Goal: Feedback & Contribution: Leave review/rating

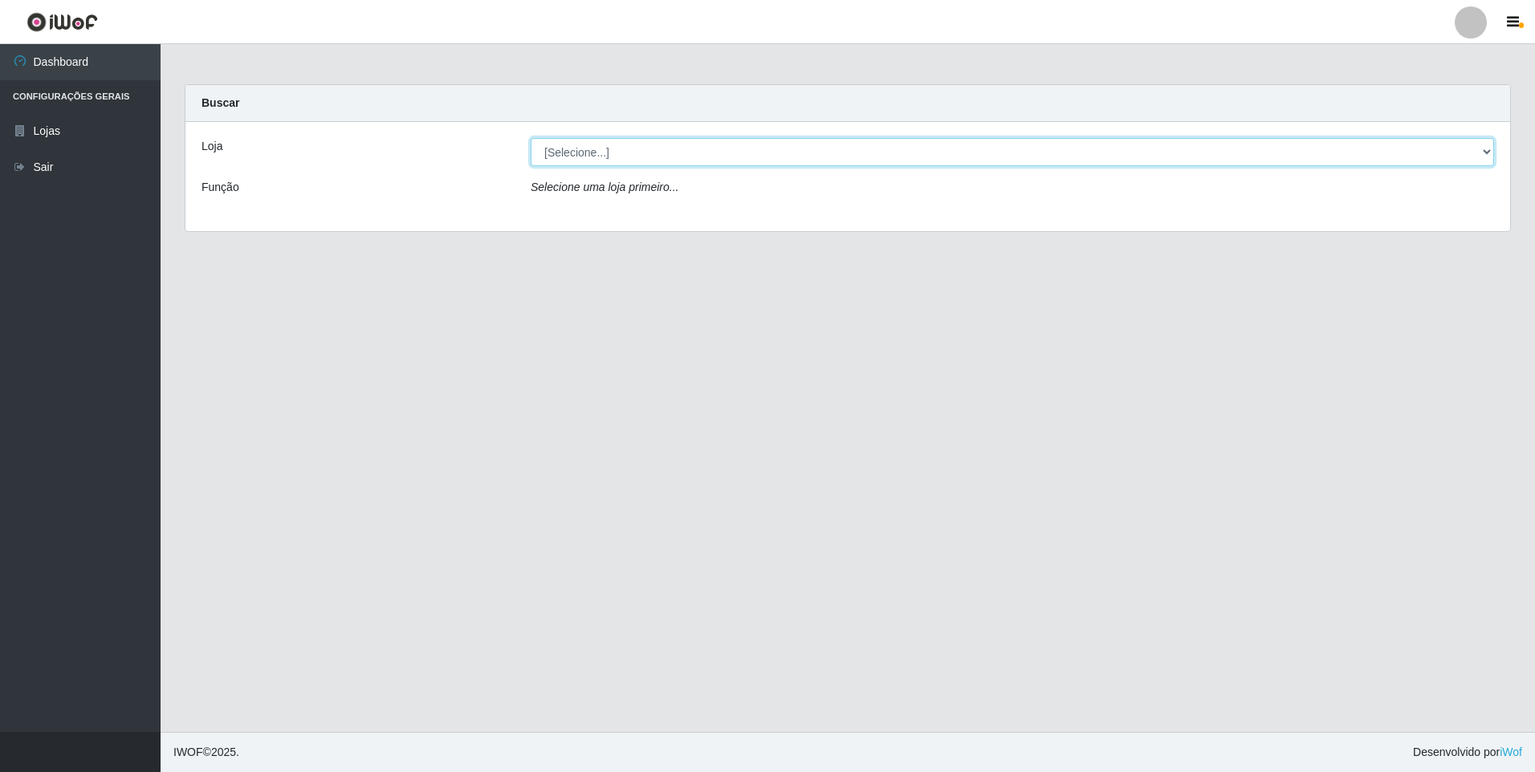
click at [656, 153] on select "[Selecione...] Atacado Vem - [STREET_ADDRESS]" at bounding box center [1012, 152] width 963 height 28
select select "461"
click at [531, 138] on select "[Selecione...] Atacado Vem - [STREET_ADDRESS]" at bounding box center [1012, 152] width 963 height 28
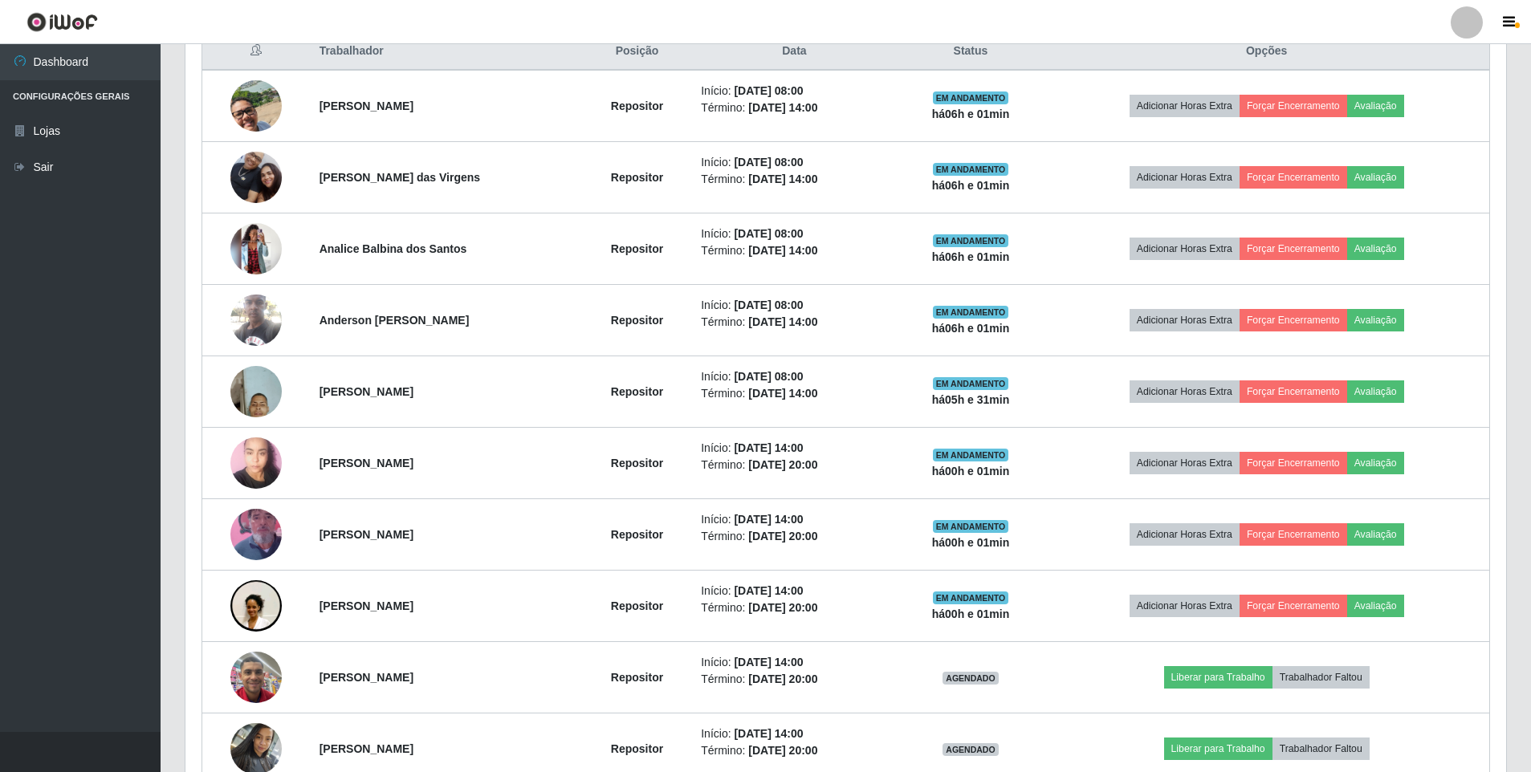
scroll to position [642, 0]
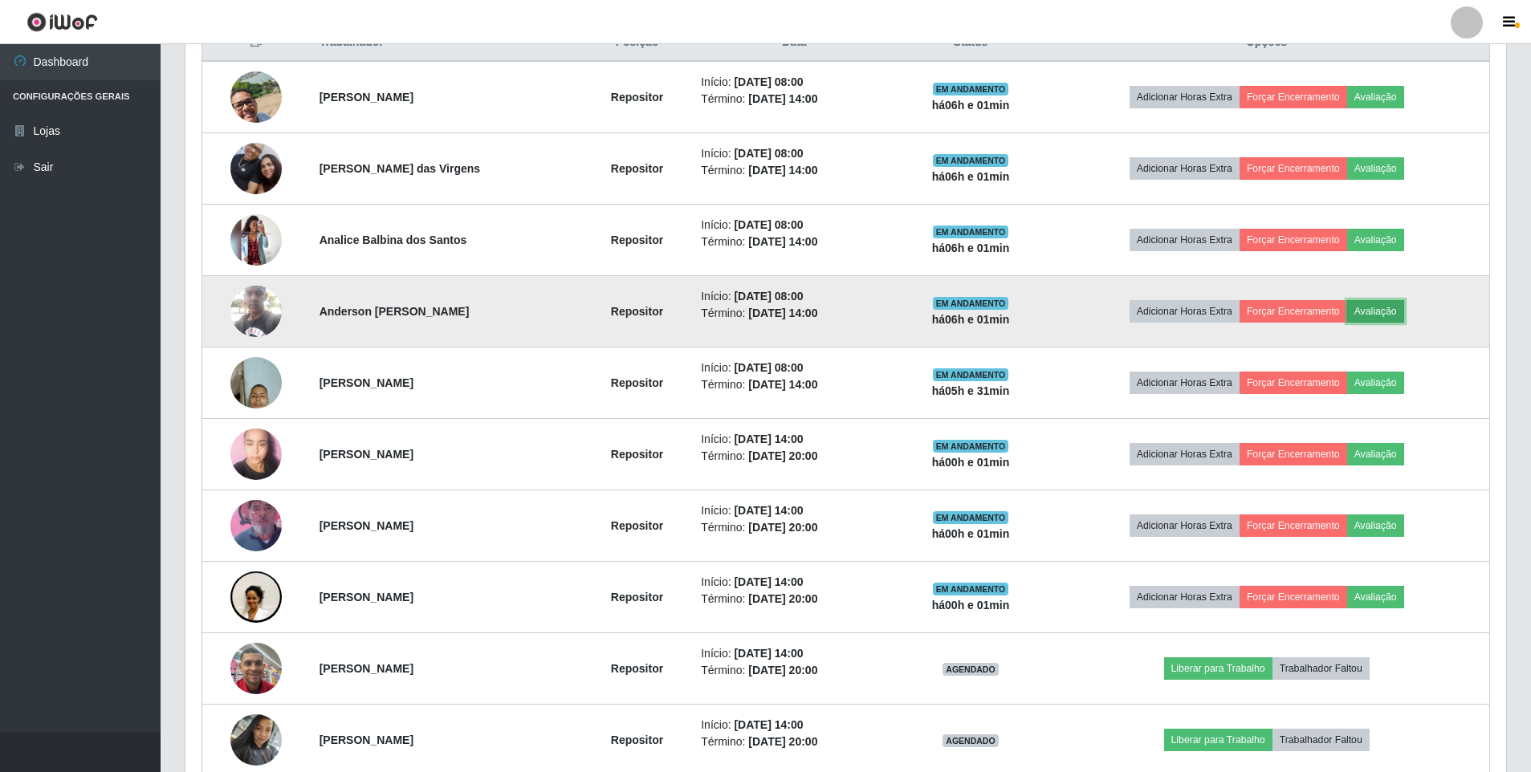
click at [1382, 311] on button "Avaliação" at bounding box center [1375, 311] width 57 height 22
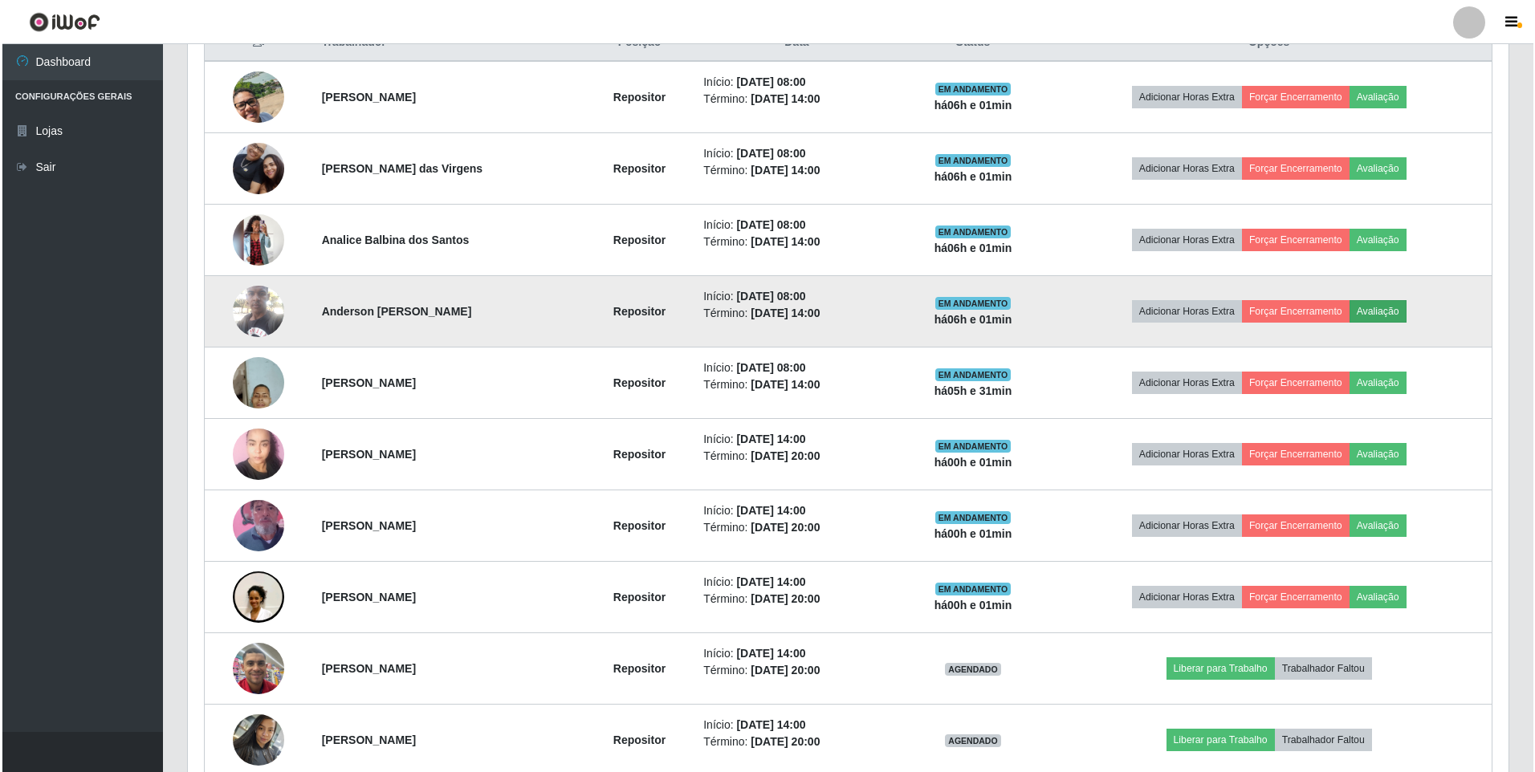
scroll to position [333, 1313]
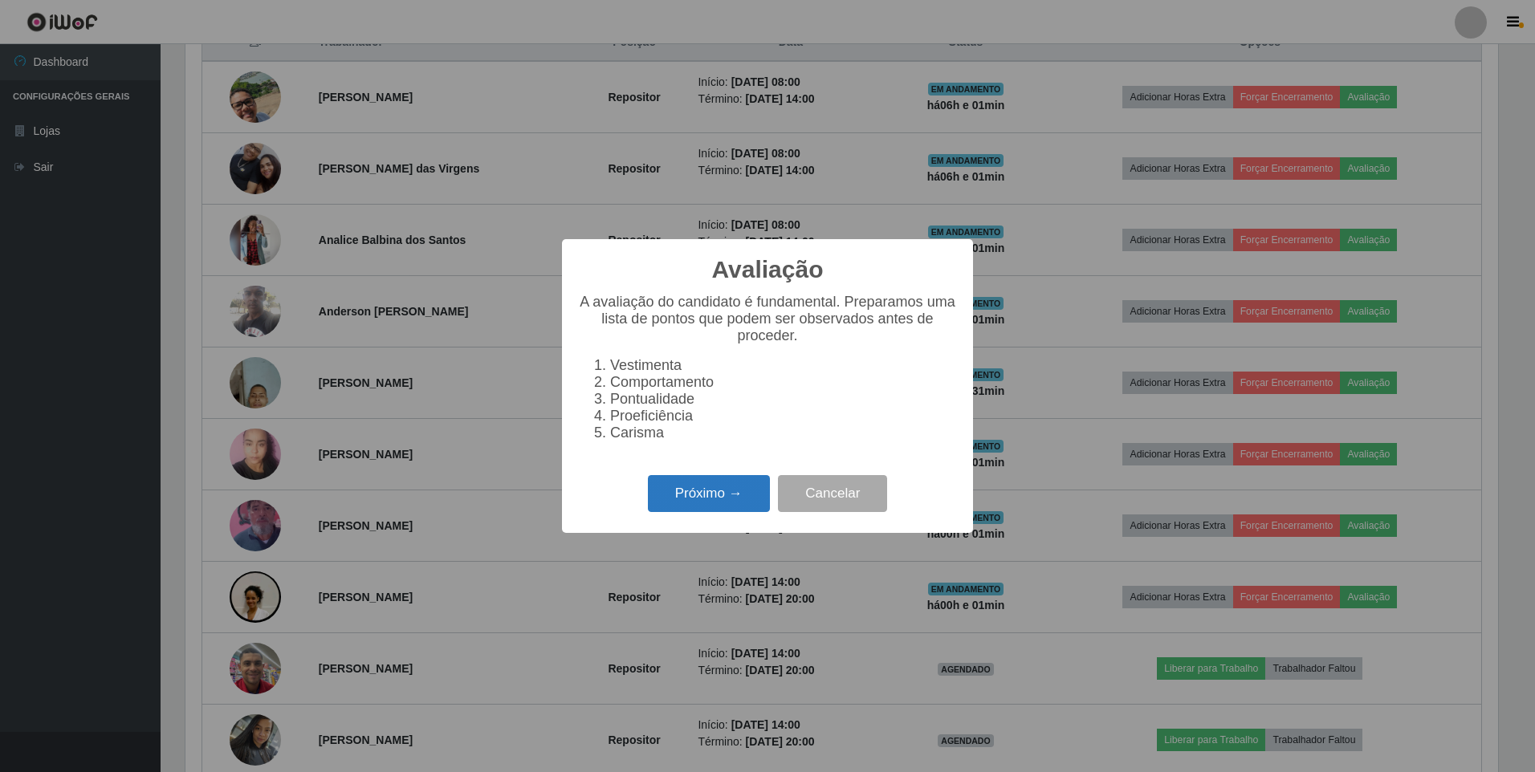
click at [671, 502] on button "Próximo →" at bounding box center [709, 494] width 122 height 38
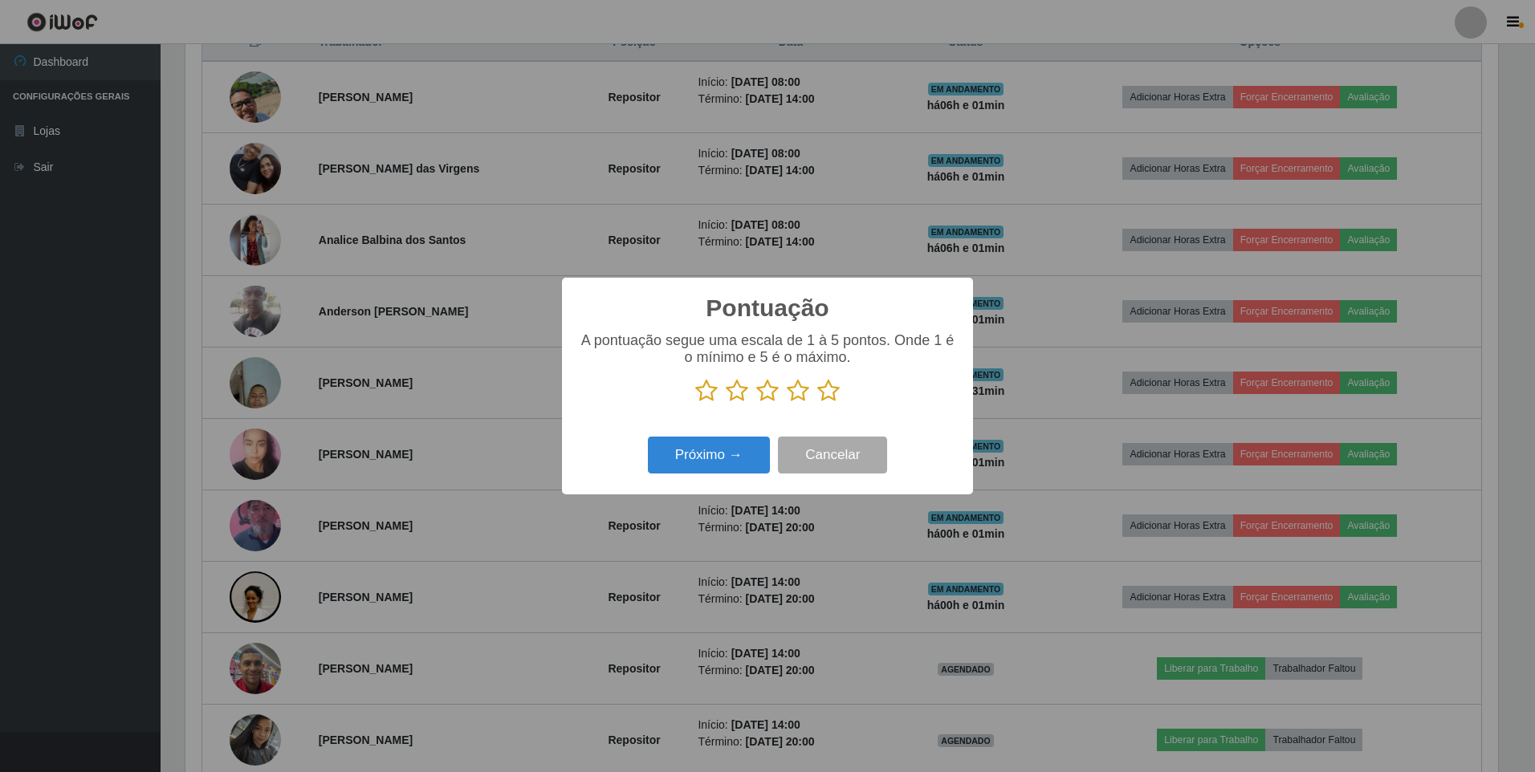
click at [833, 395] on icon at bounding box center [828, 391] width 22 height 24
click at [817, 403] on input "radio" at bounding box center [817, 403] width 0 height 0
click at [719, 457] on button "Próximo →" at bounding box center [709, 456] width 122 height 38
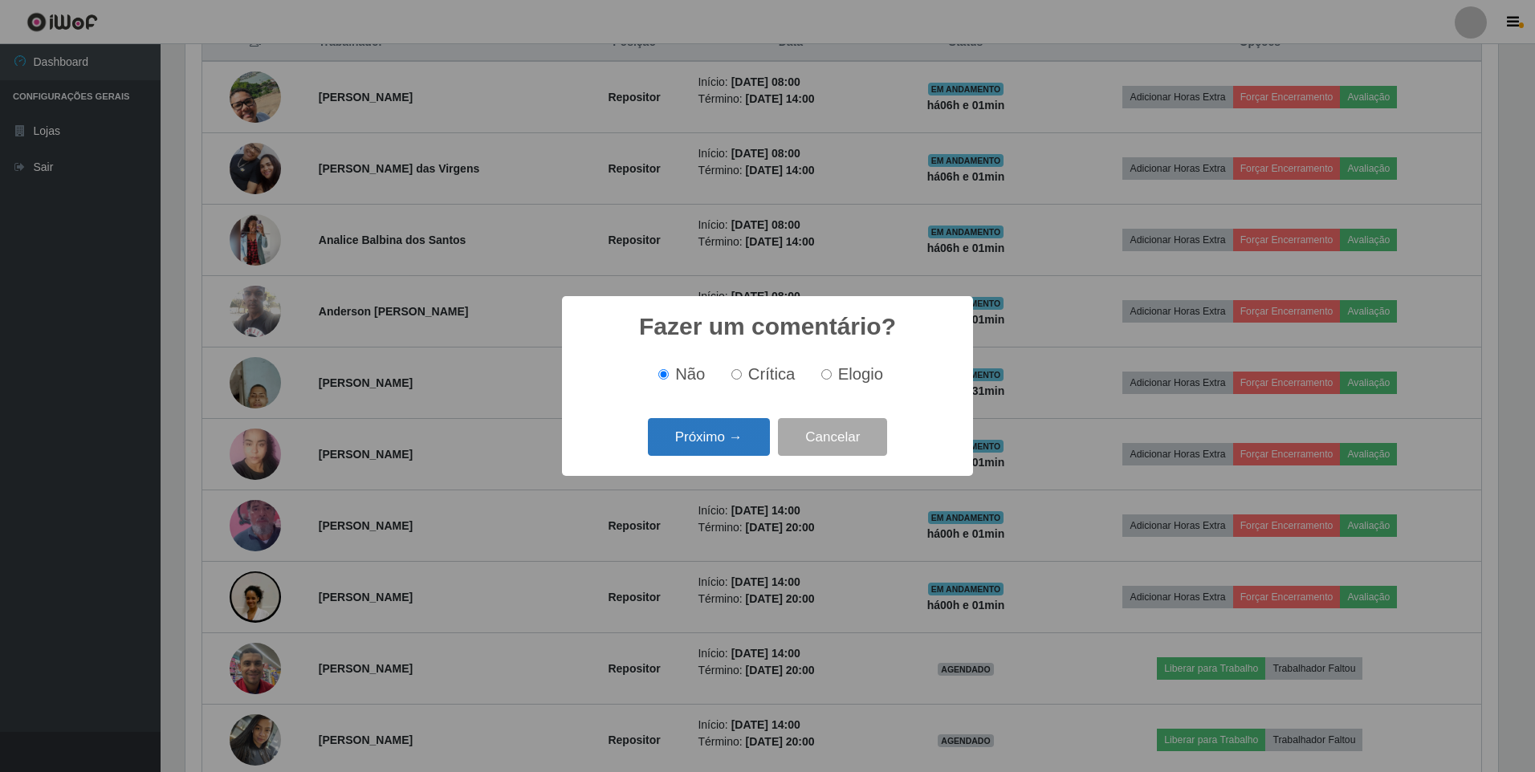
click at [679, 441] on button "Próximo →" at bounding box center [709, 437] width 122 height 38
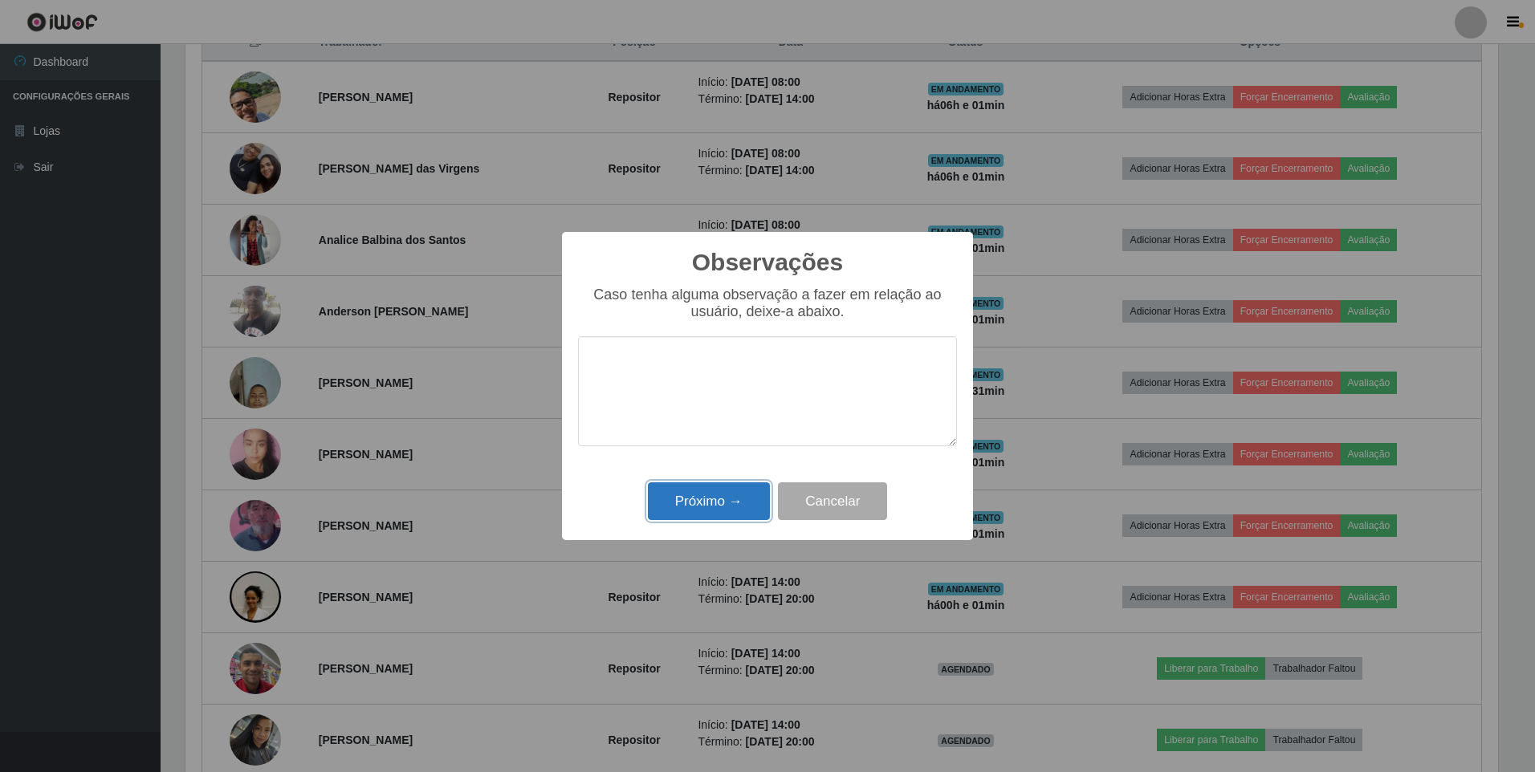
click at [698, 497] on button "Próximo →" at bounding box center [709, 501] width 122 height 38
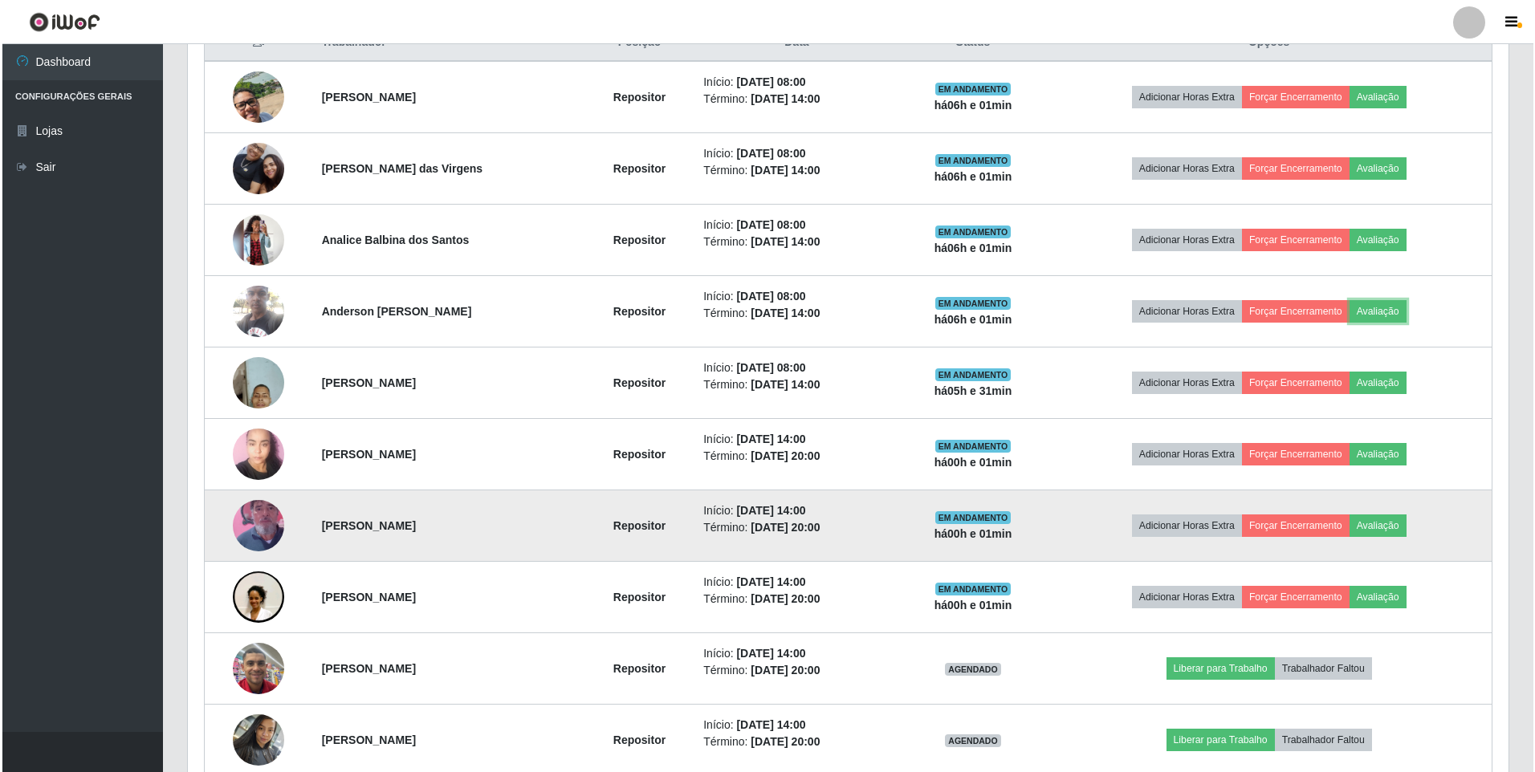
scroll to position [333, 1321]
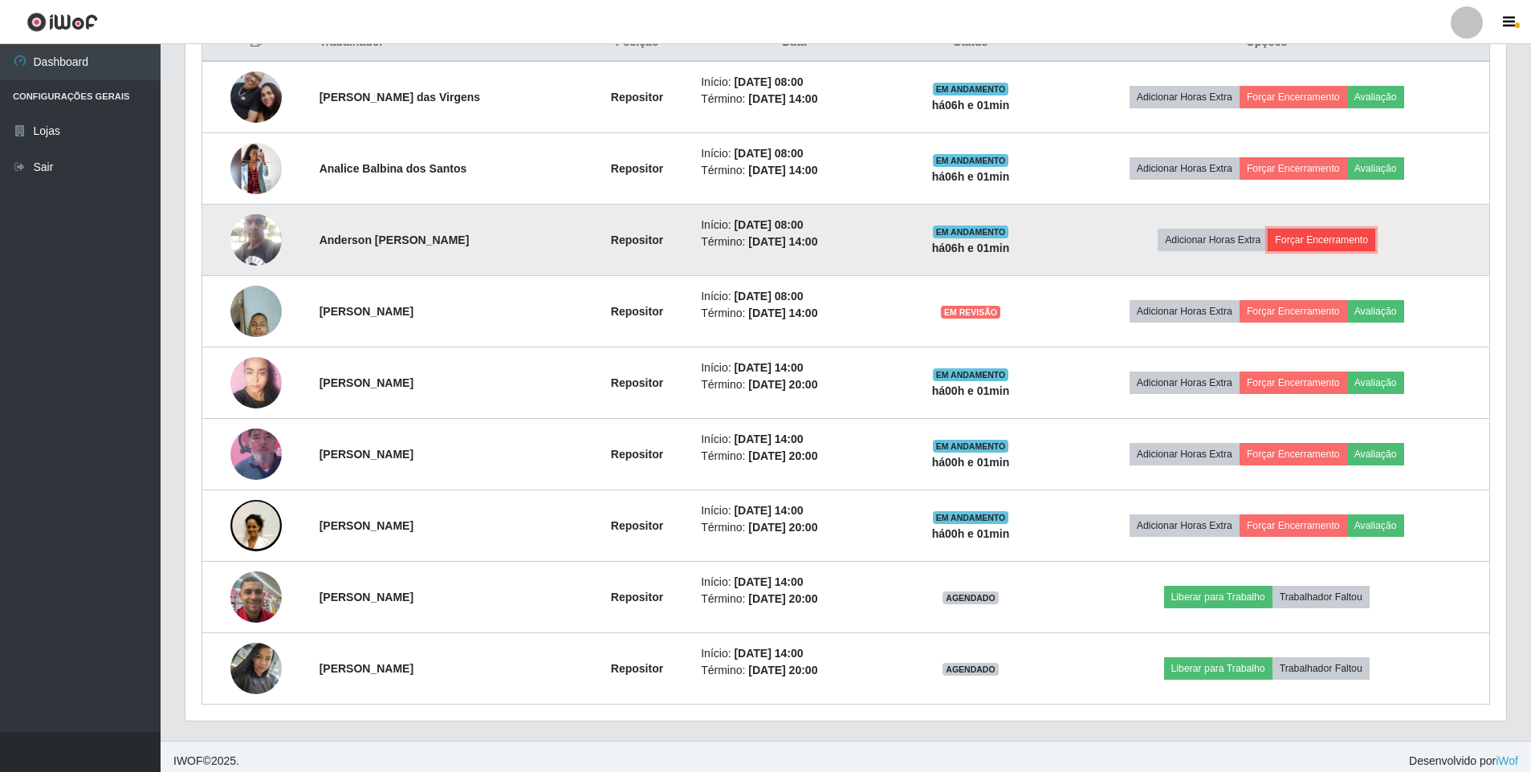
click at [1319, 234] on button "Forçar Encerramento" at bounding box center [1322, 240] width 108 height 22
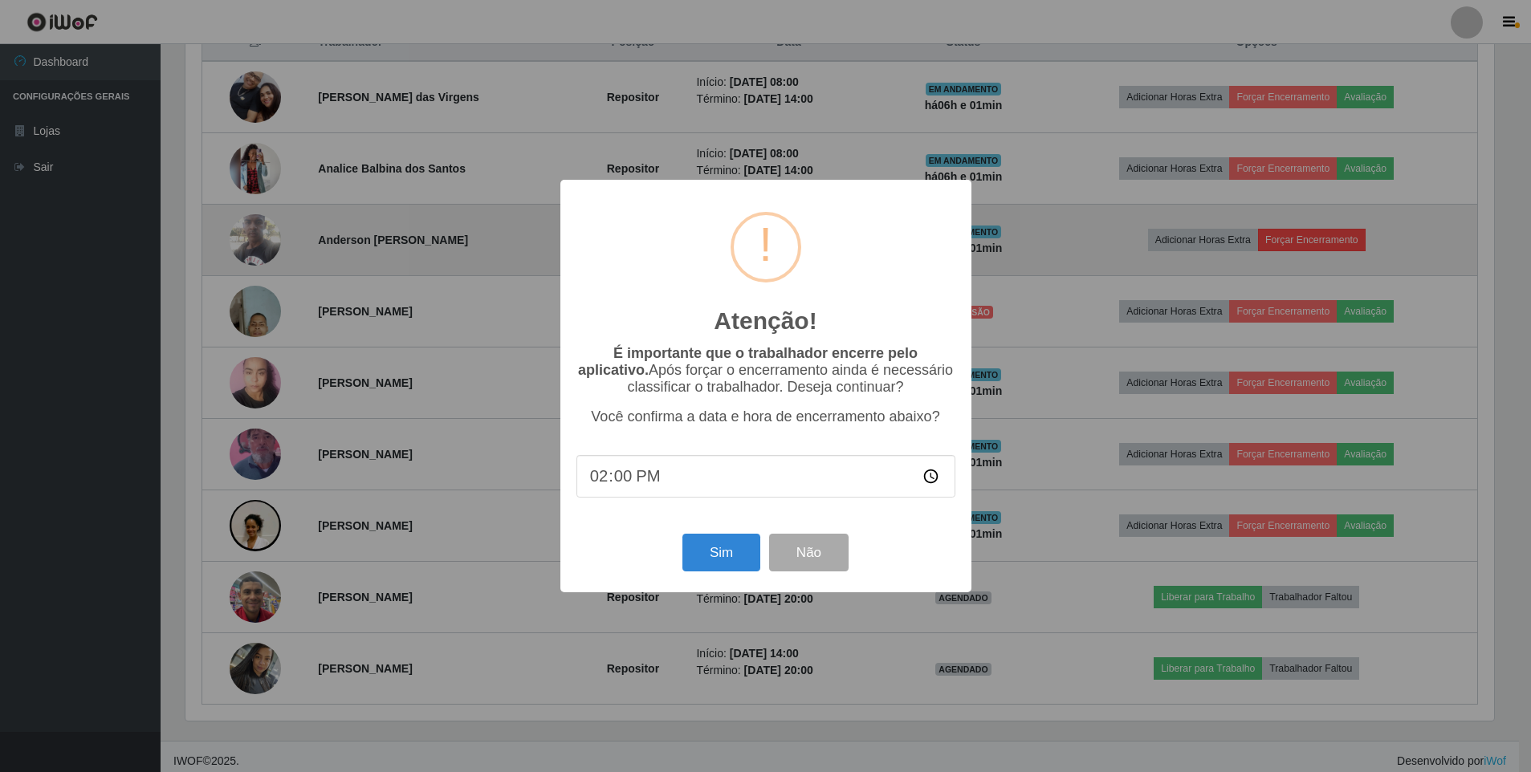
scroll to position [333, 1313]
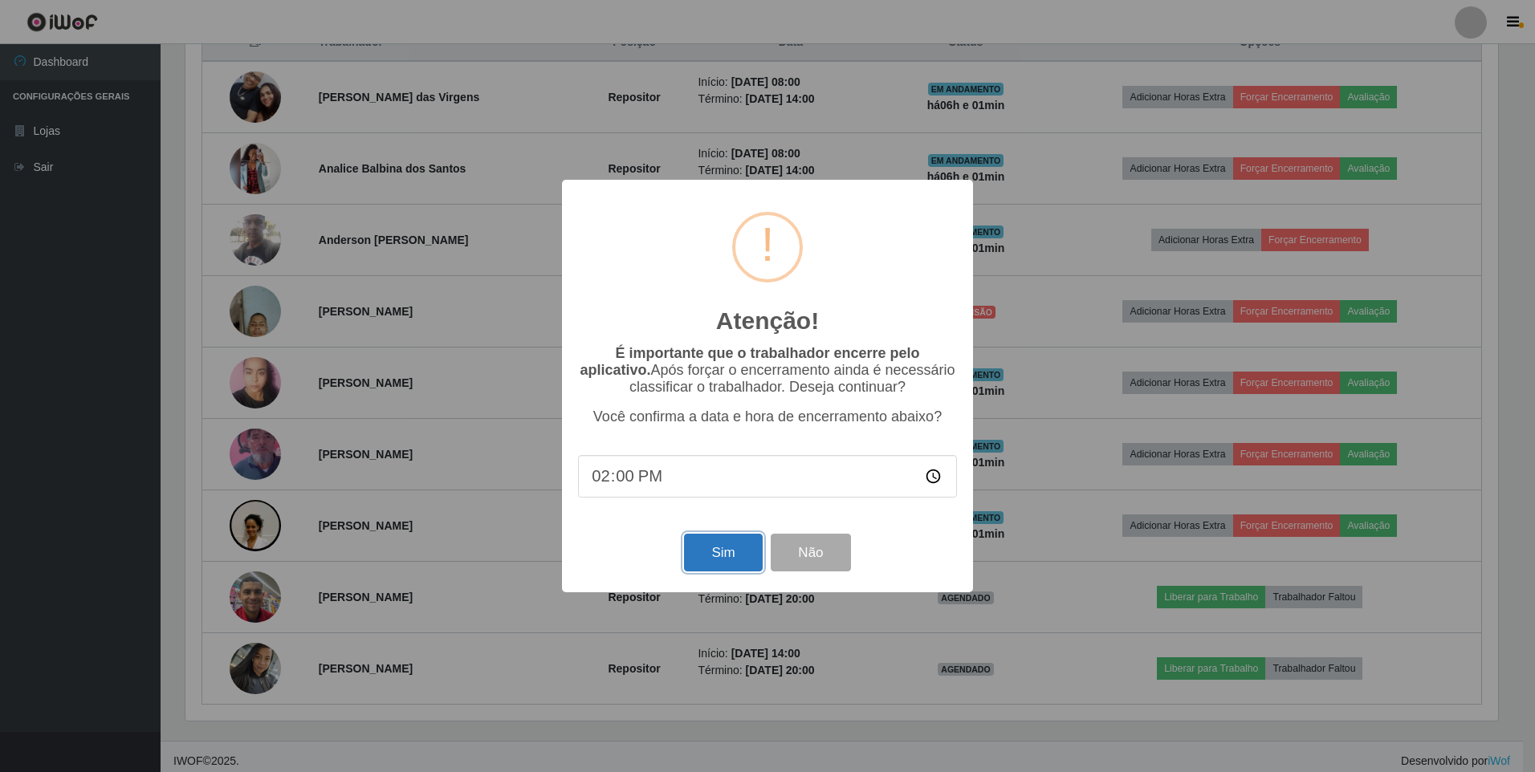
click at [724, 557] on button "Sim" at bounding box center [723, 553] width 78 height 38
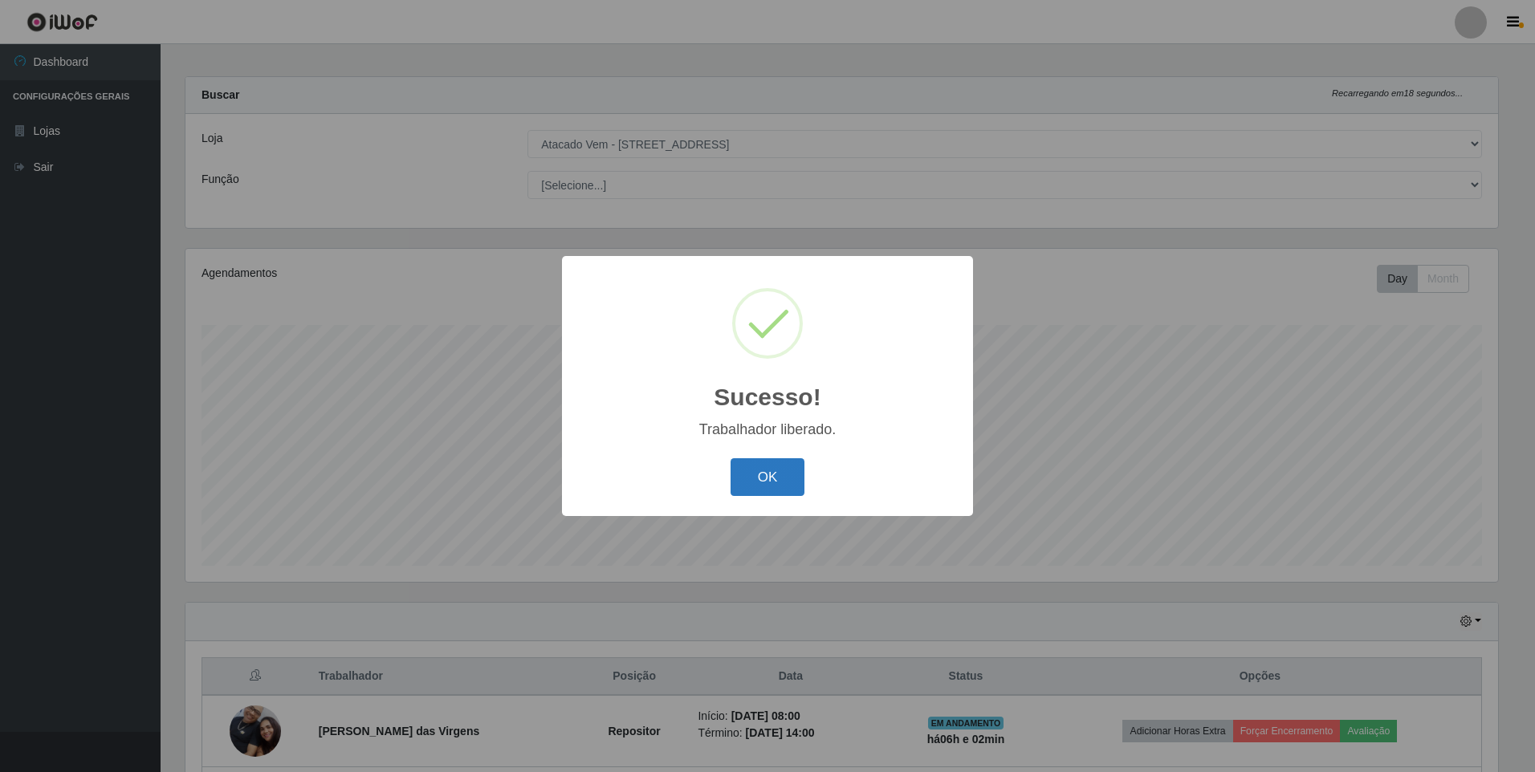
click at [765, 472] on button "OK" at bounding box center [768, 477] width 75 height 38
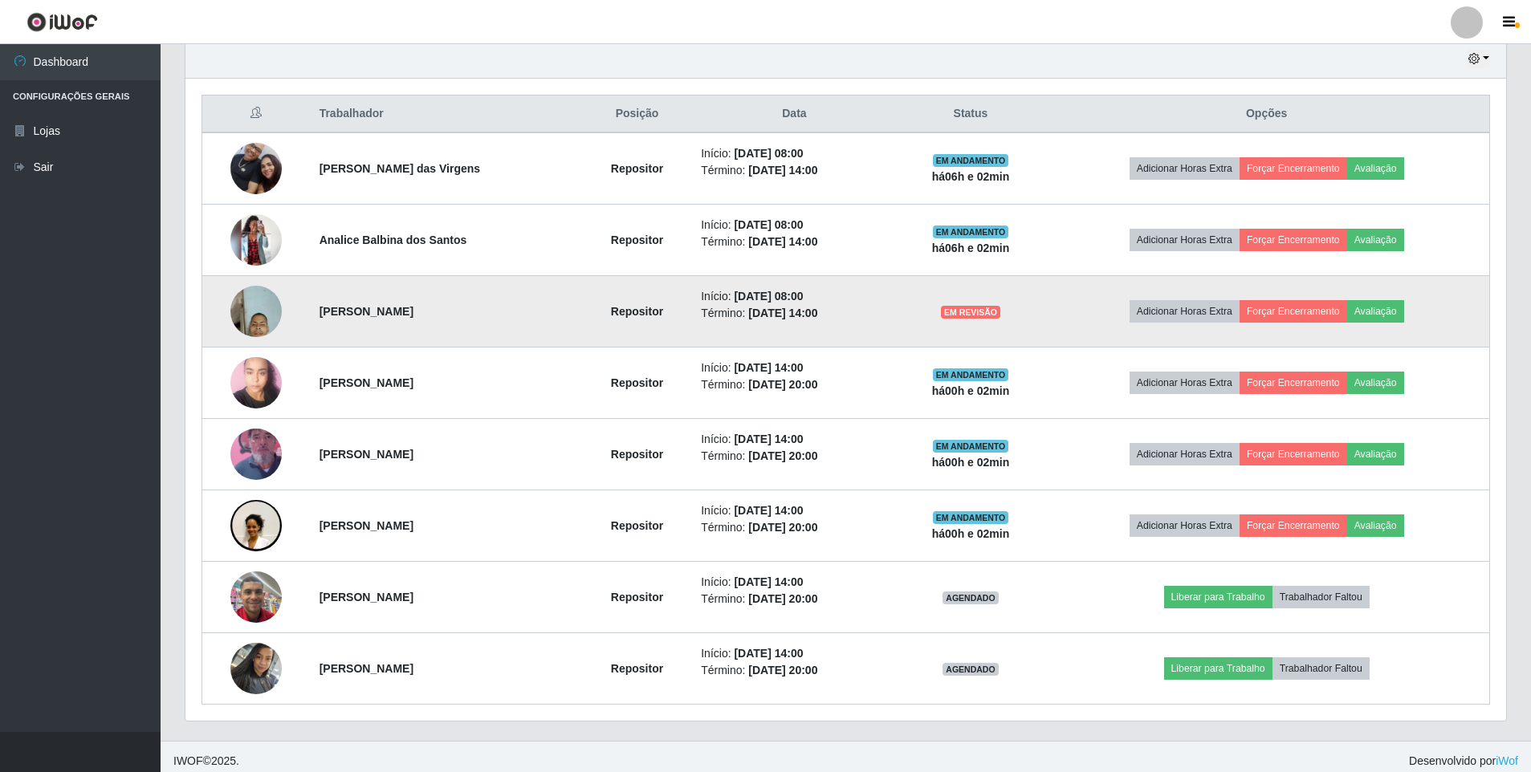
scroll to position [580, 0]
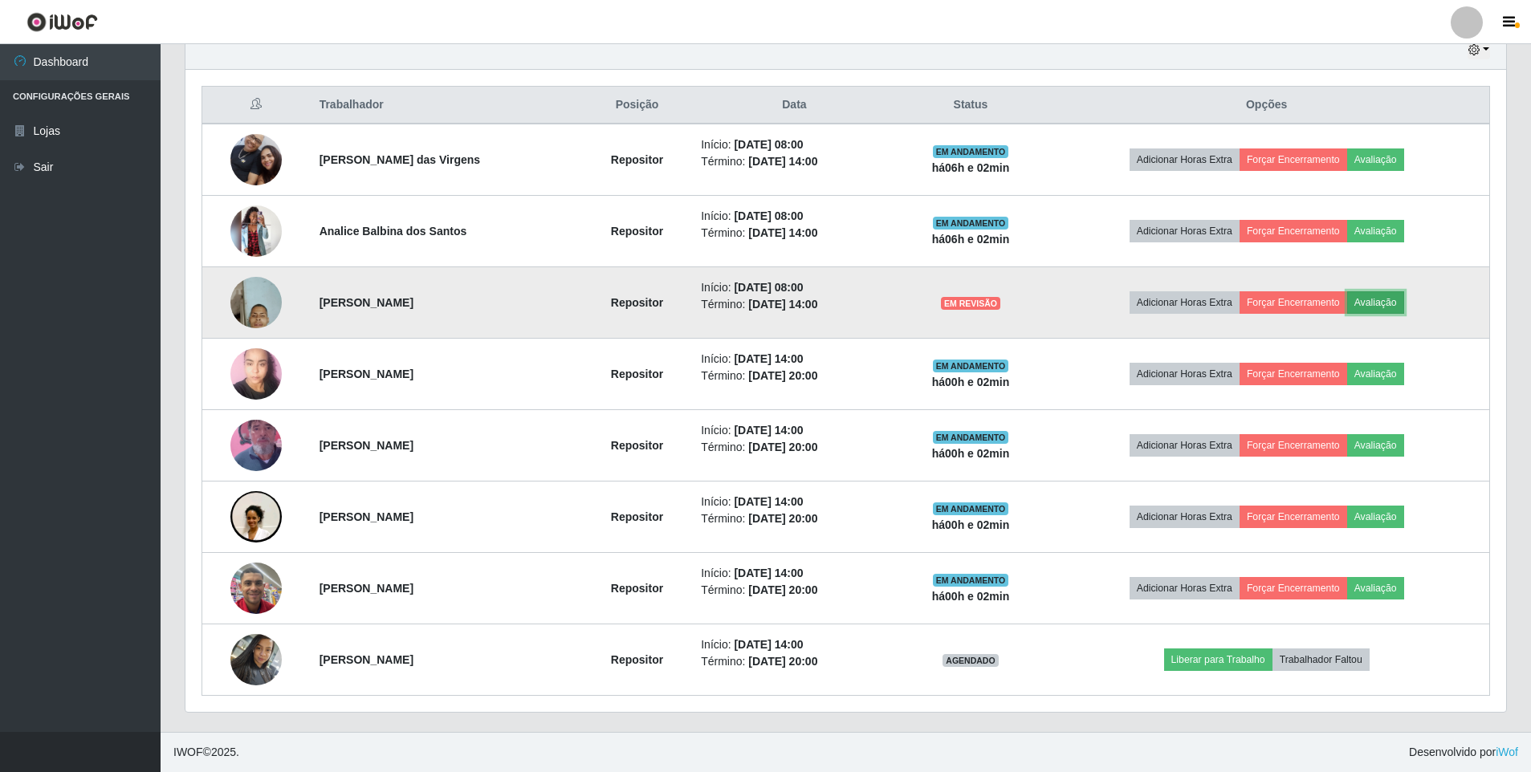
click at [1398, 303] on button "Avaliação" at bounding box center [1375, 302] width 57 height 22
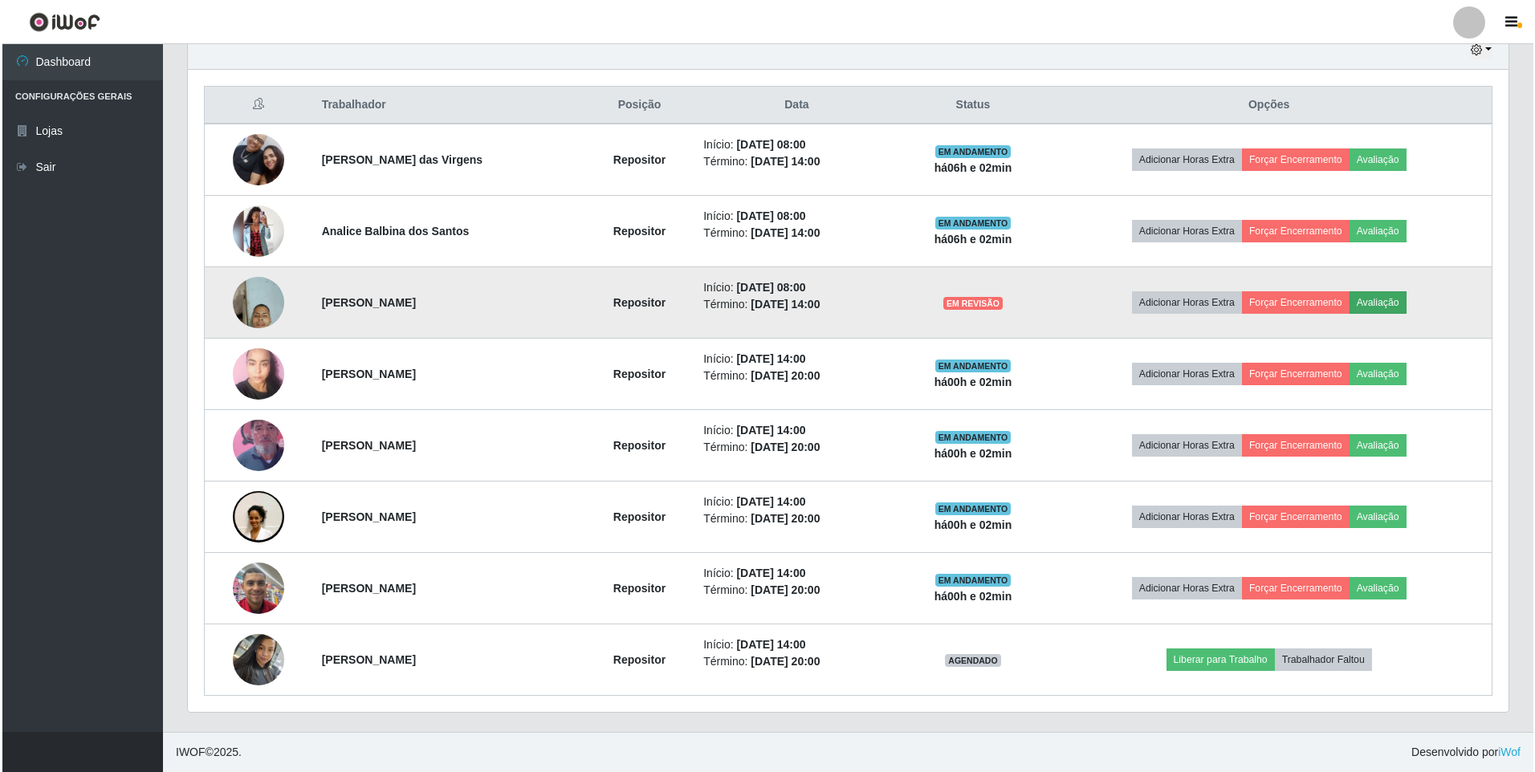
scroll to position [333, 1313]
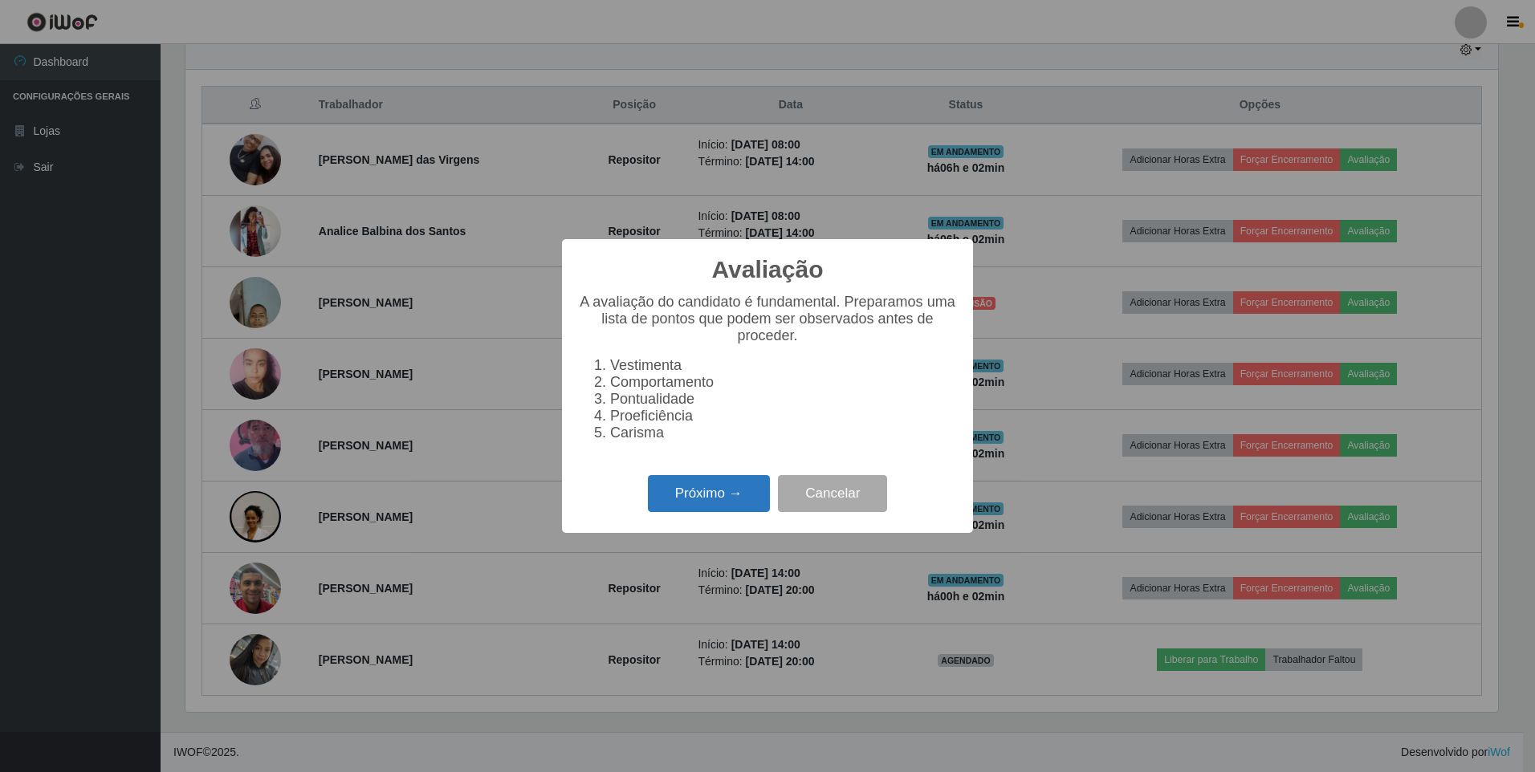
click at [699, 503] on button "Próximo →" at bounding box center [709, 494] width 122 height 38
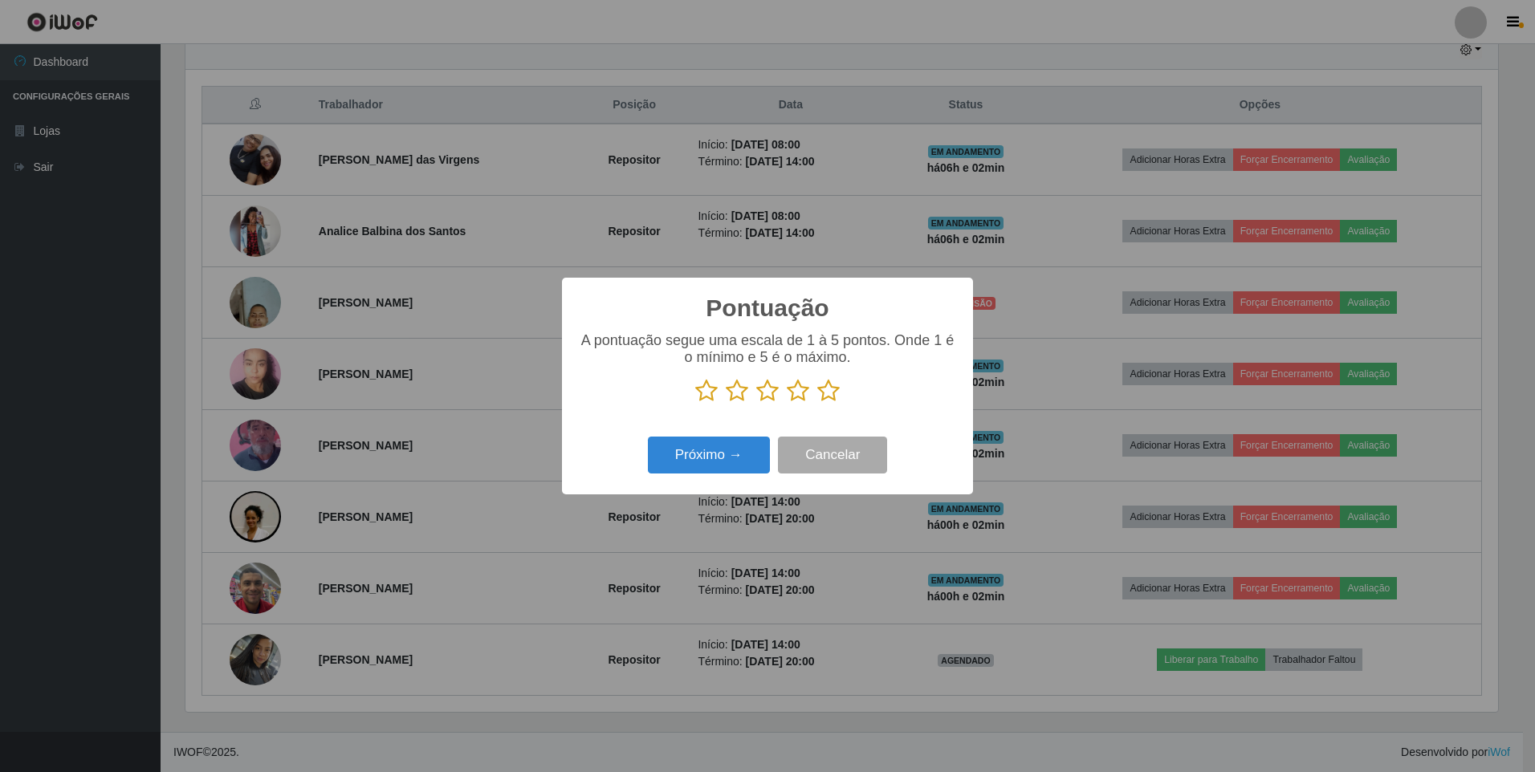
click at [742, 388] on icon at bounding box center [737, 391] width 22 height 24
click at [726, 403] on input "radio" at bounding box center [726, 403] width 0 height 0
click at [726, 455] on button "Próximo →" at bounding box center [709, 456] width 122 height 38
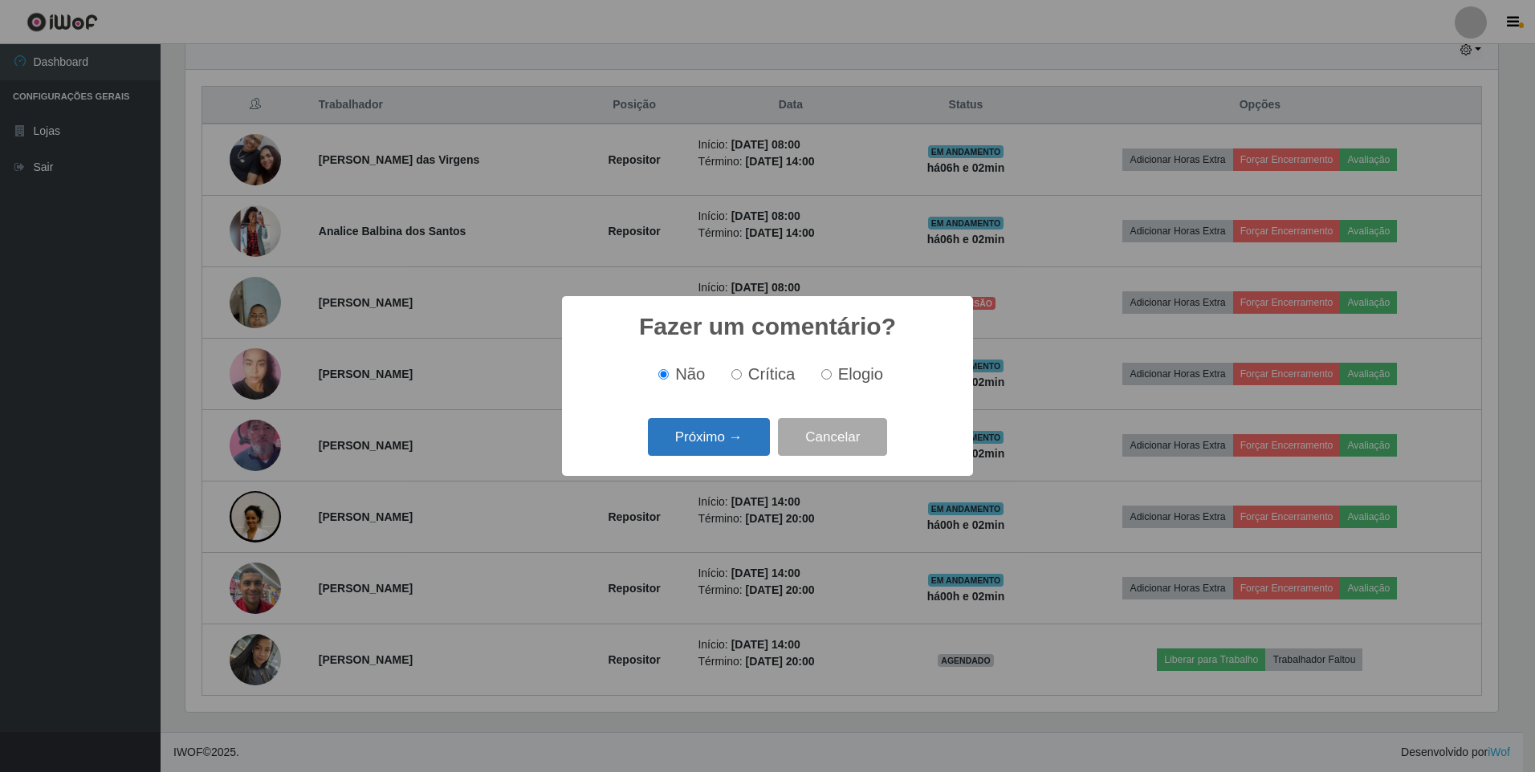
click at [698, 435] on button "Próximo →" at bounding box center [709, 437] width 122 height 38
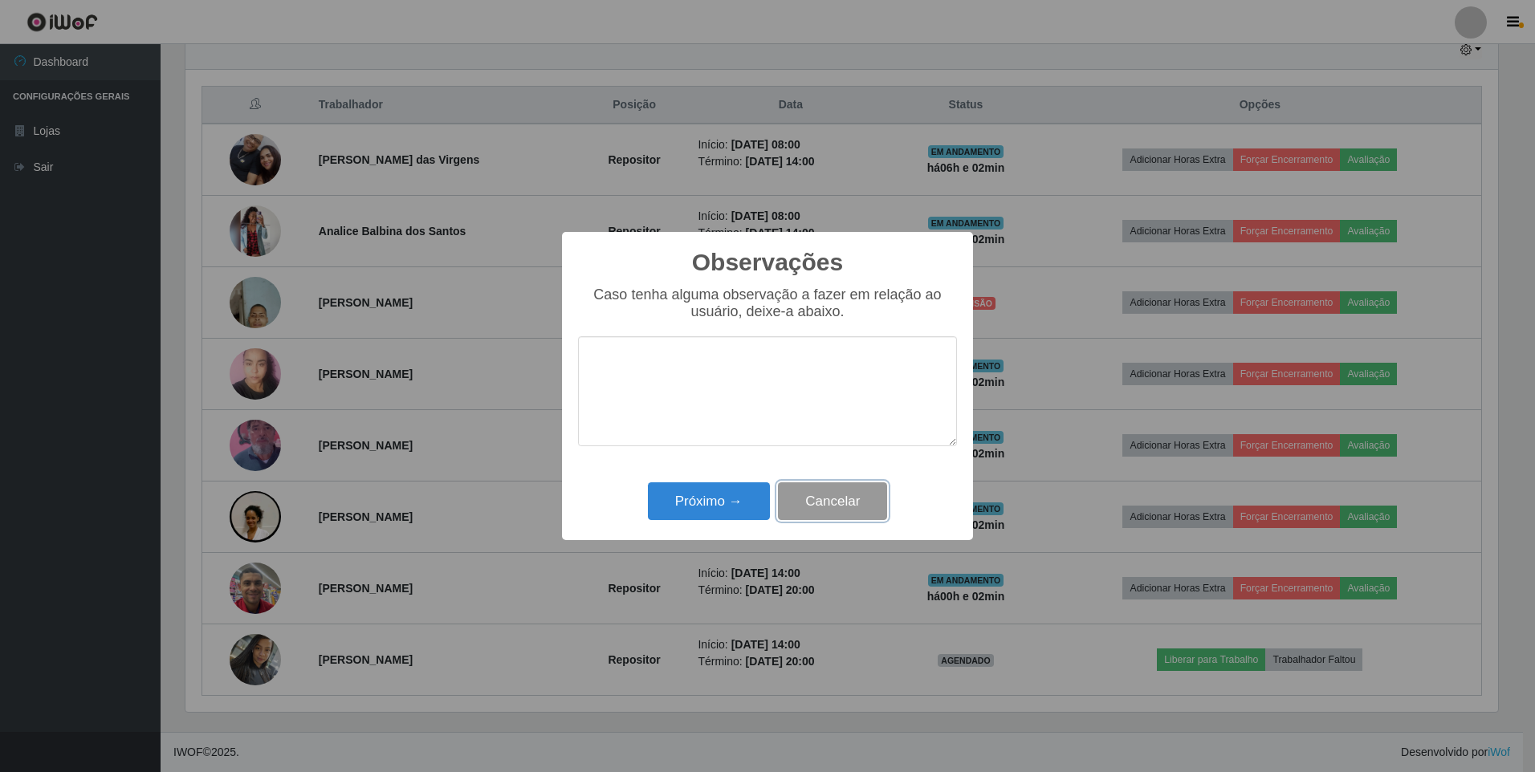
click at [832, 495] on button "Cancelar" at bounding box center [832, 501] width 109 height 38
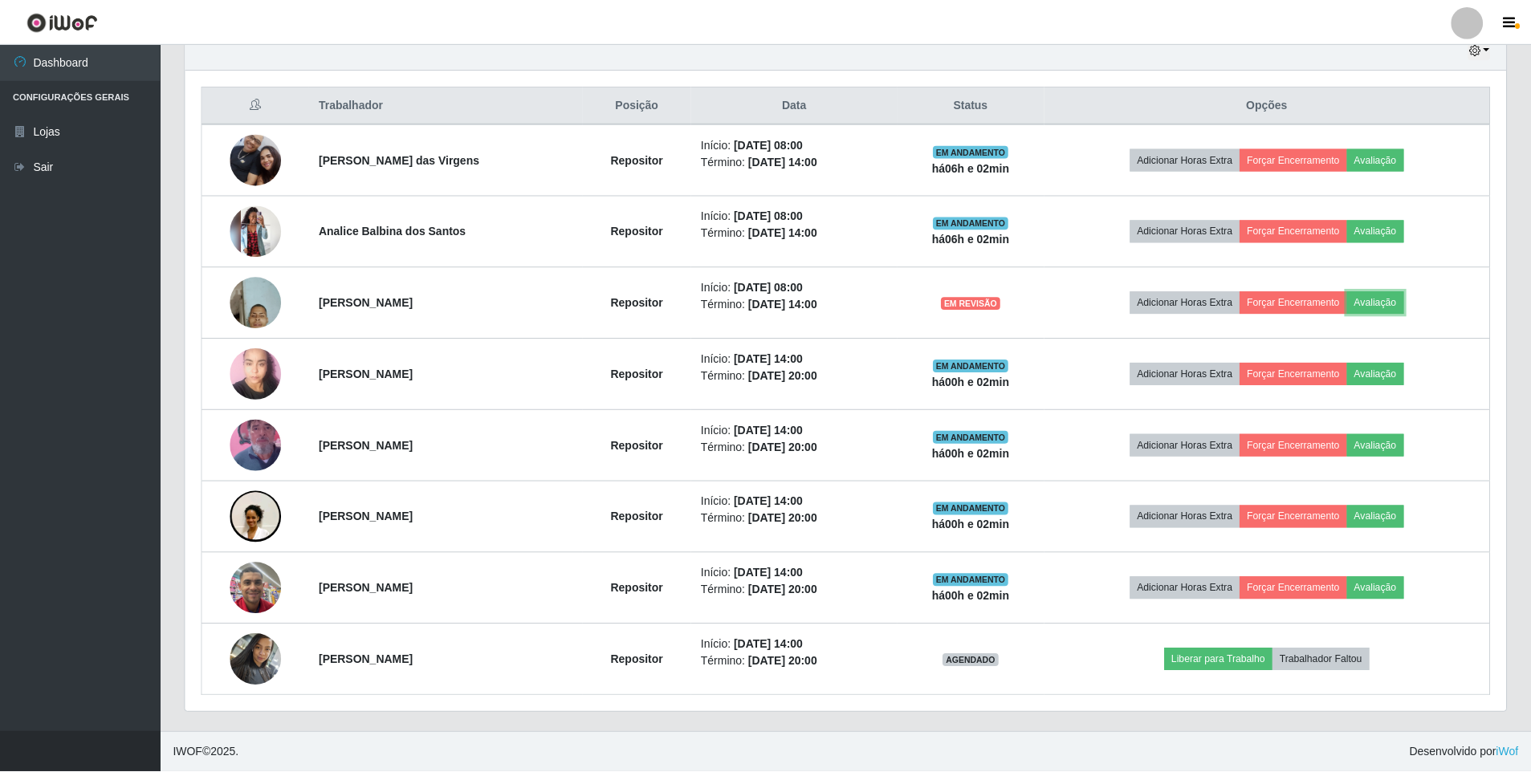
scroll to position [333, 1321]
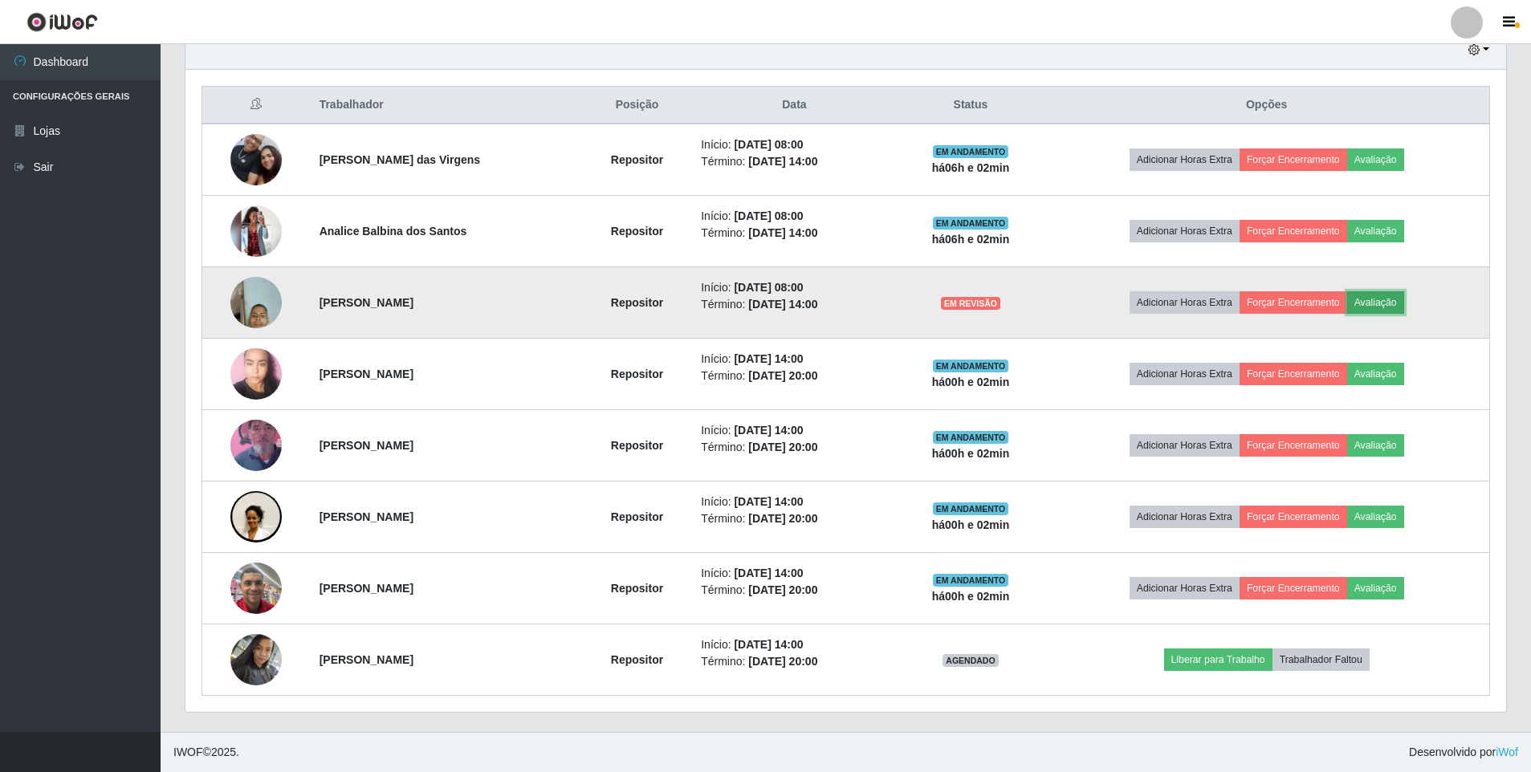
click at [1385, 302] on button "Avaliação" at bounding box center [1375, 302] width 57 height 22
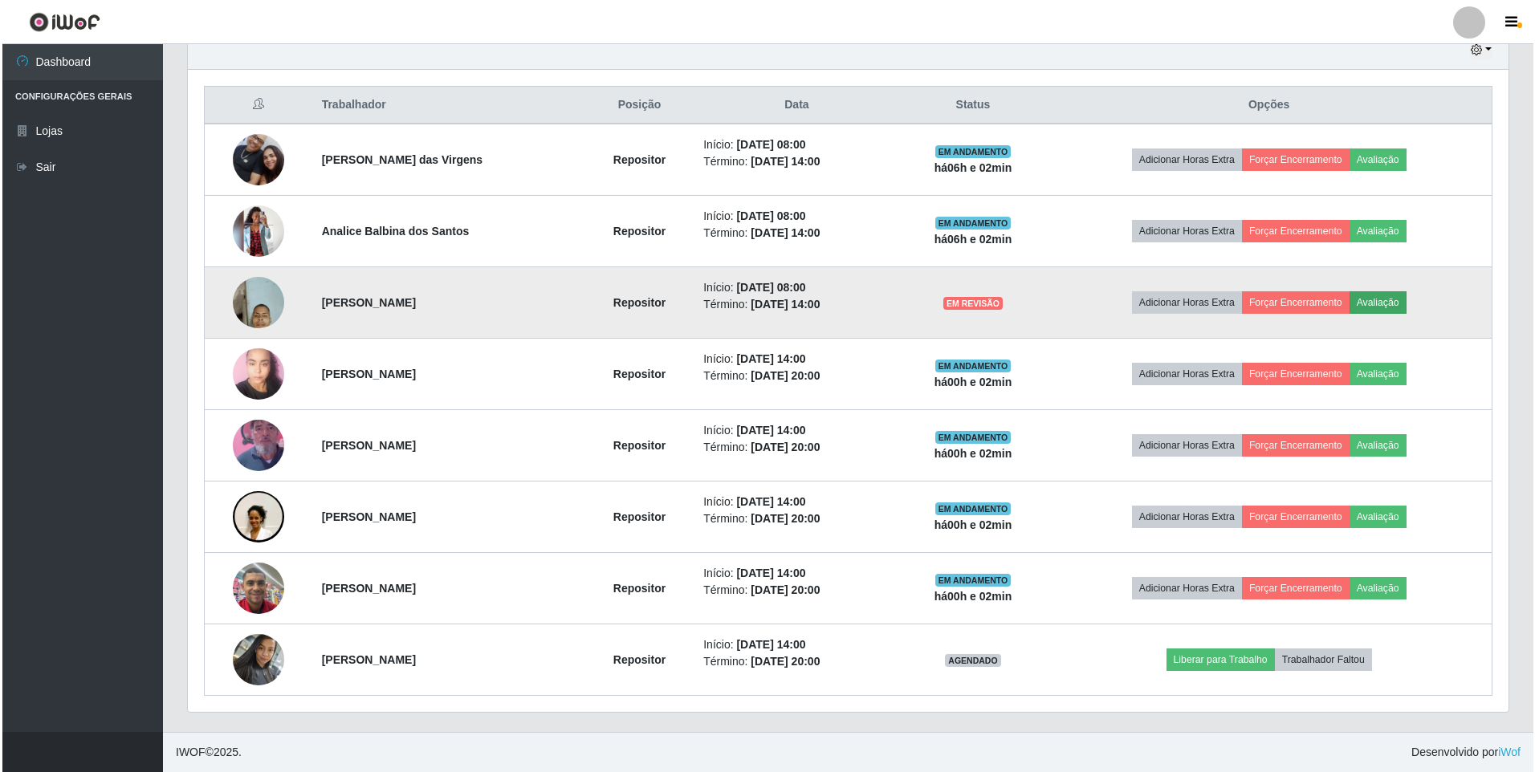
scroll to position [333, 1313]
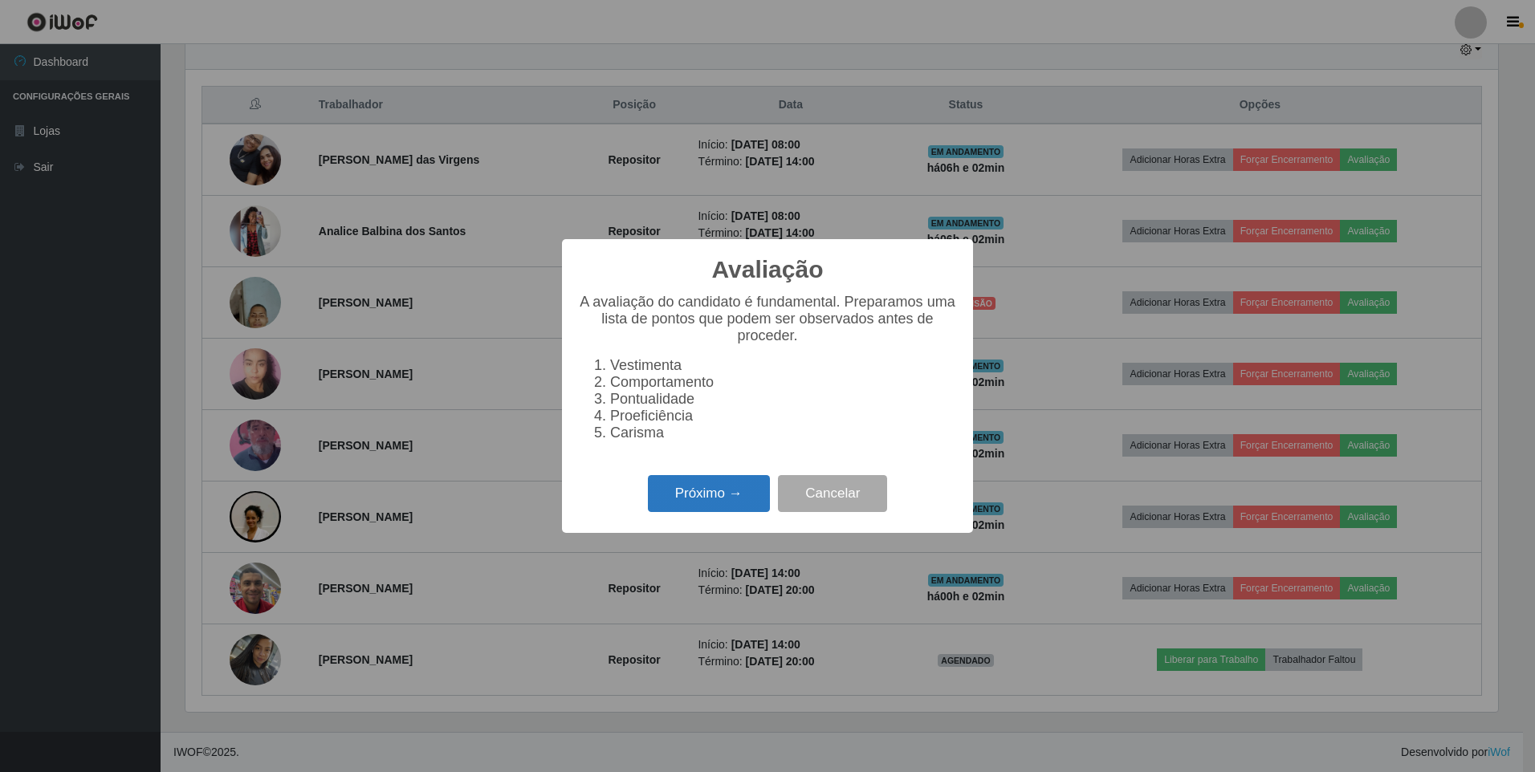
click at [676, 491] on button "Próximo →" at bounding box center [709, 494] width 122 height 38
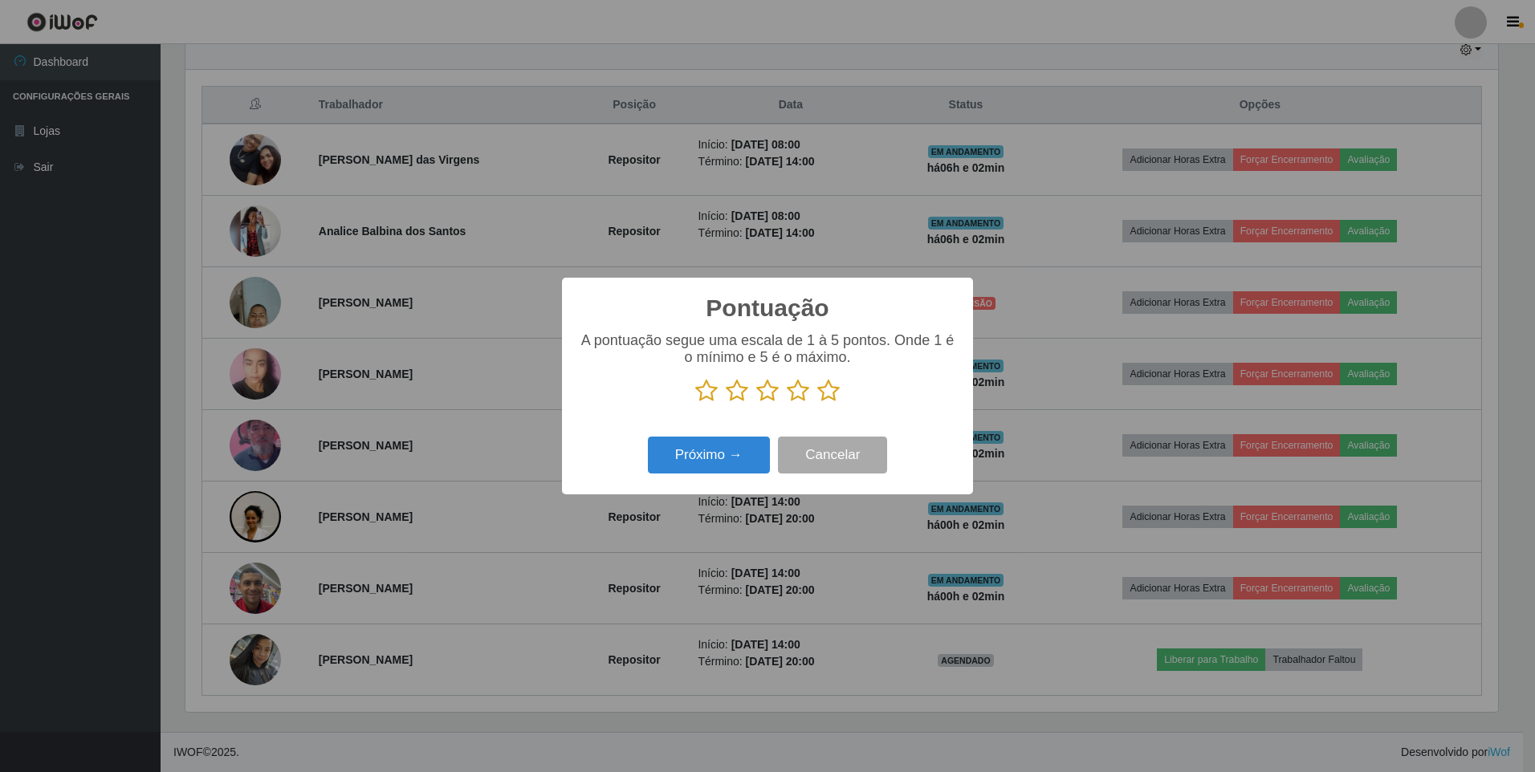
click at [714, 396] on icon at bounding box center [706, 391] width 22 height 24
click at [695, 403] on input "radio" at bounding box center [695, 403] width 0 height 0
click at [711, 436] on div "Próximo → Cancelar" at bounding box center [767, 455] width 379 height 46
click at [715, 446] on button "Próximo →" at bounding box center [709, 456] width 122 height 38
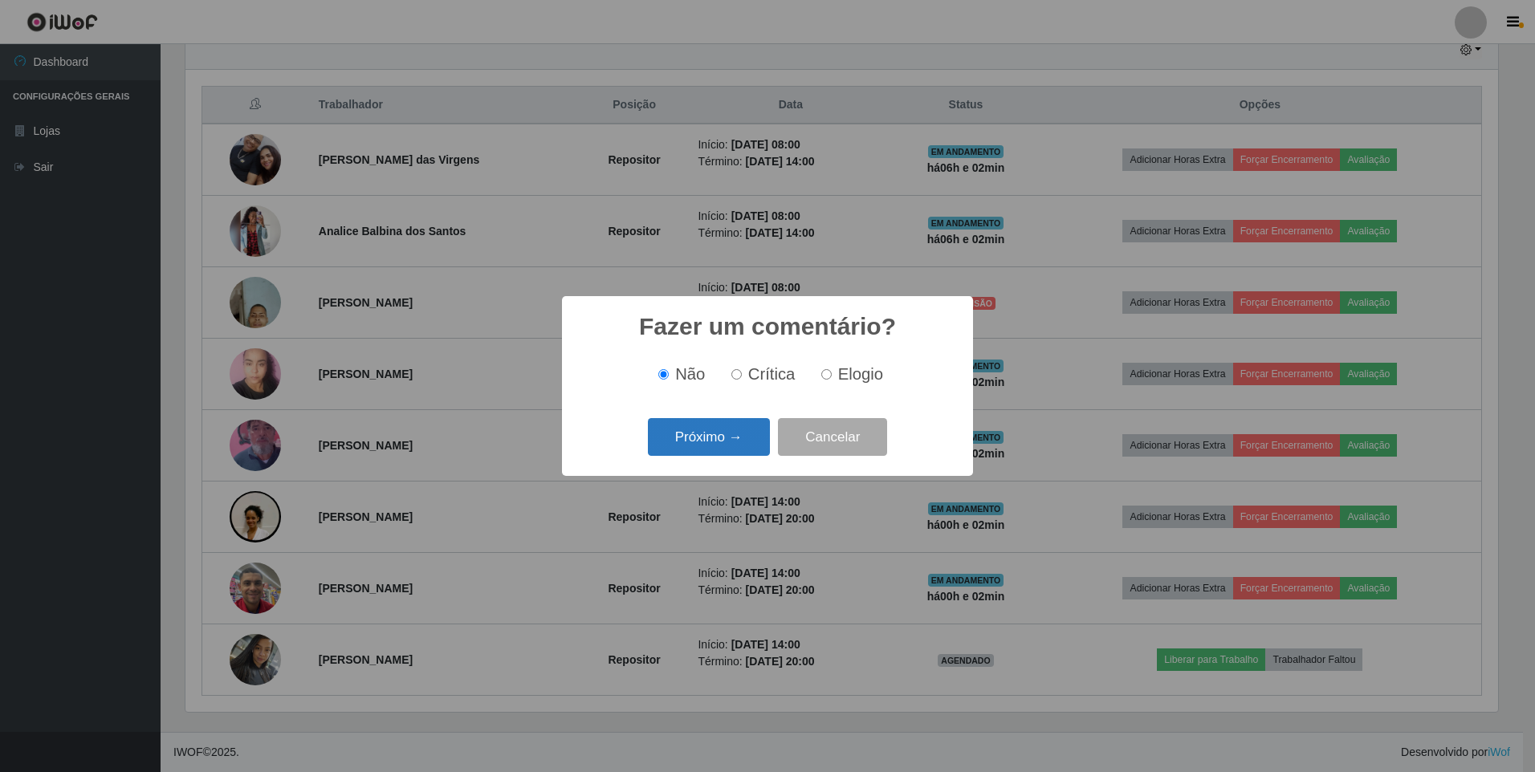
click at [717, 442] on button "Próximo →" at bounding box center [709, 437] width 122 height 38
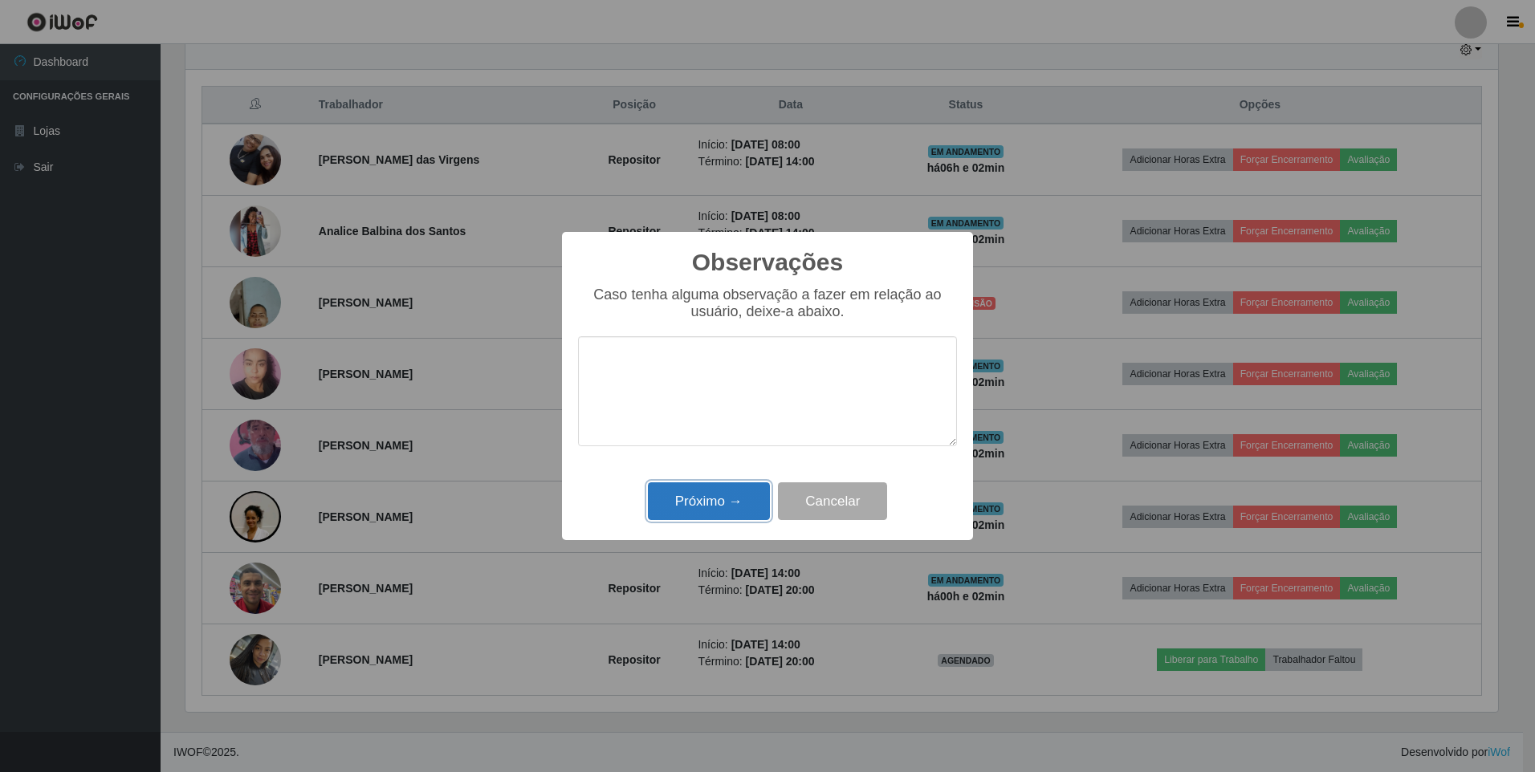
click at [691, 495] on button "Próximo →" at bounding box center [709, 501] width 122 height 38
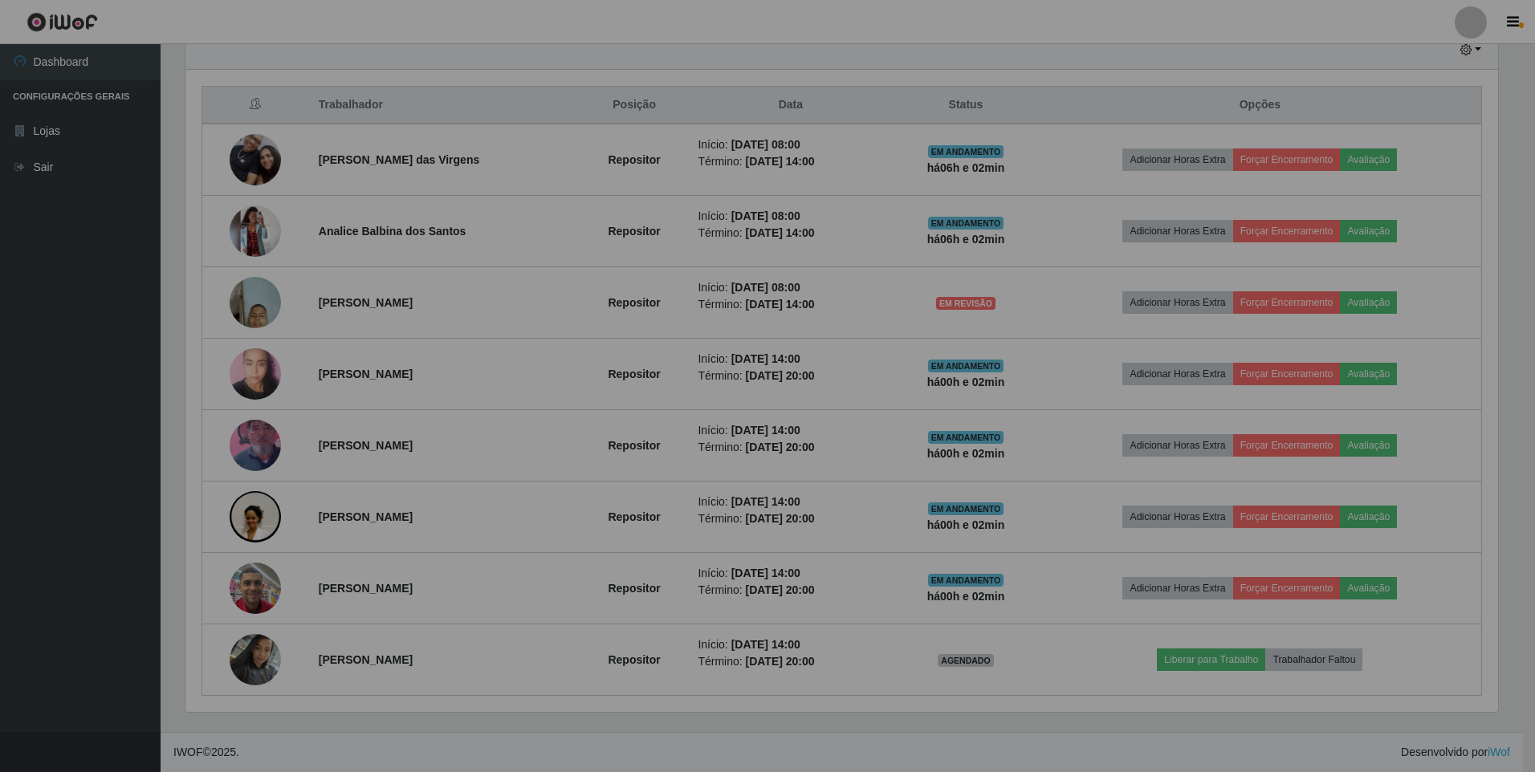
scroll to position [333, 1321]
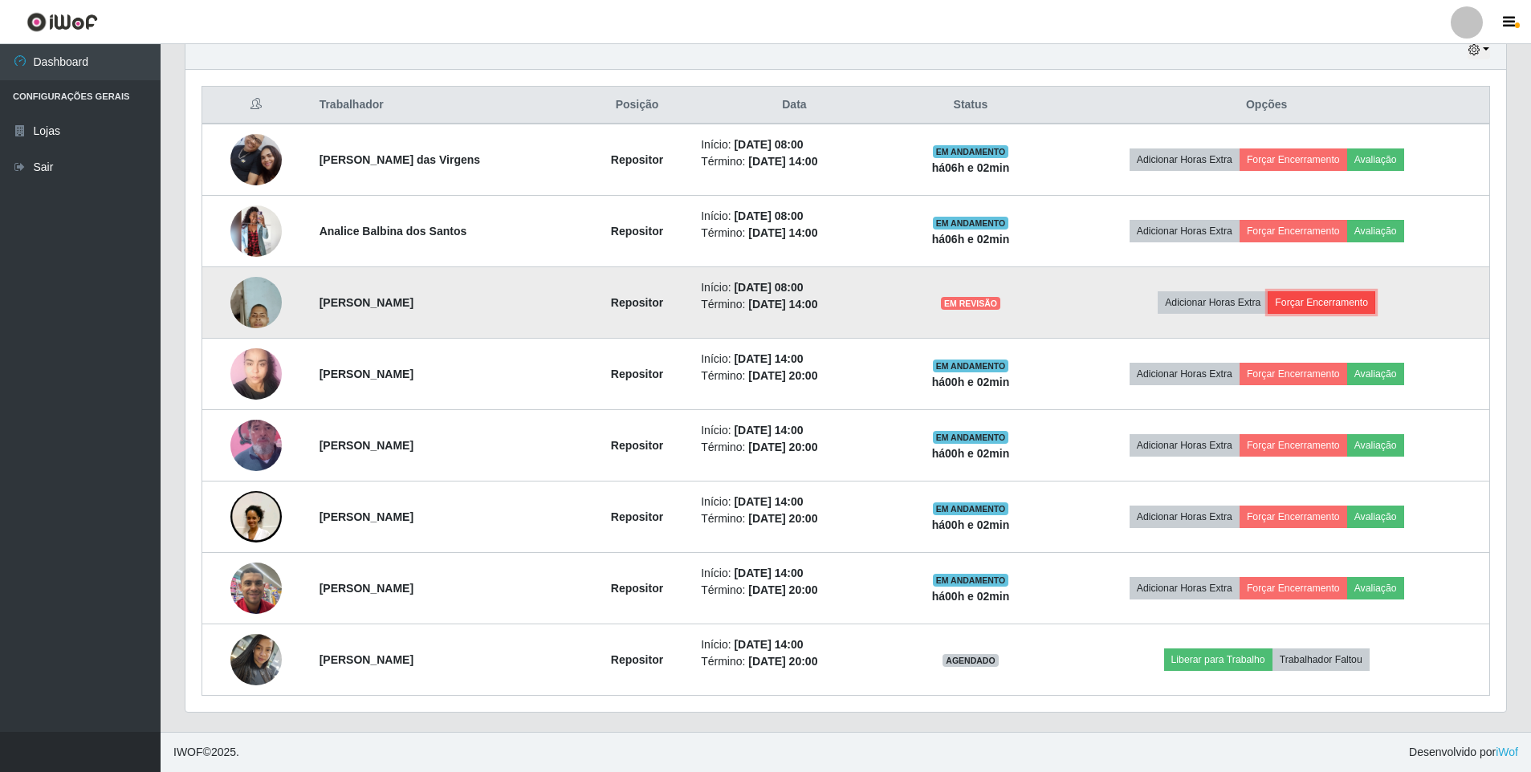
click at [1321, 300] on button "Forçar Encerramento" at bounding box center [1322, 302] width 108 height 22
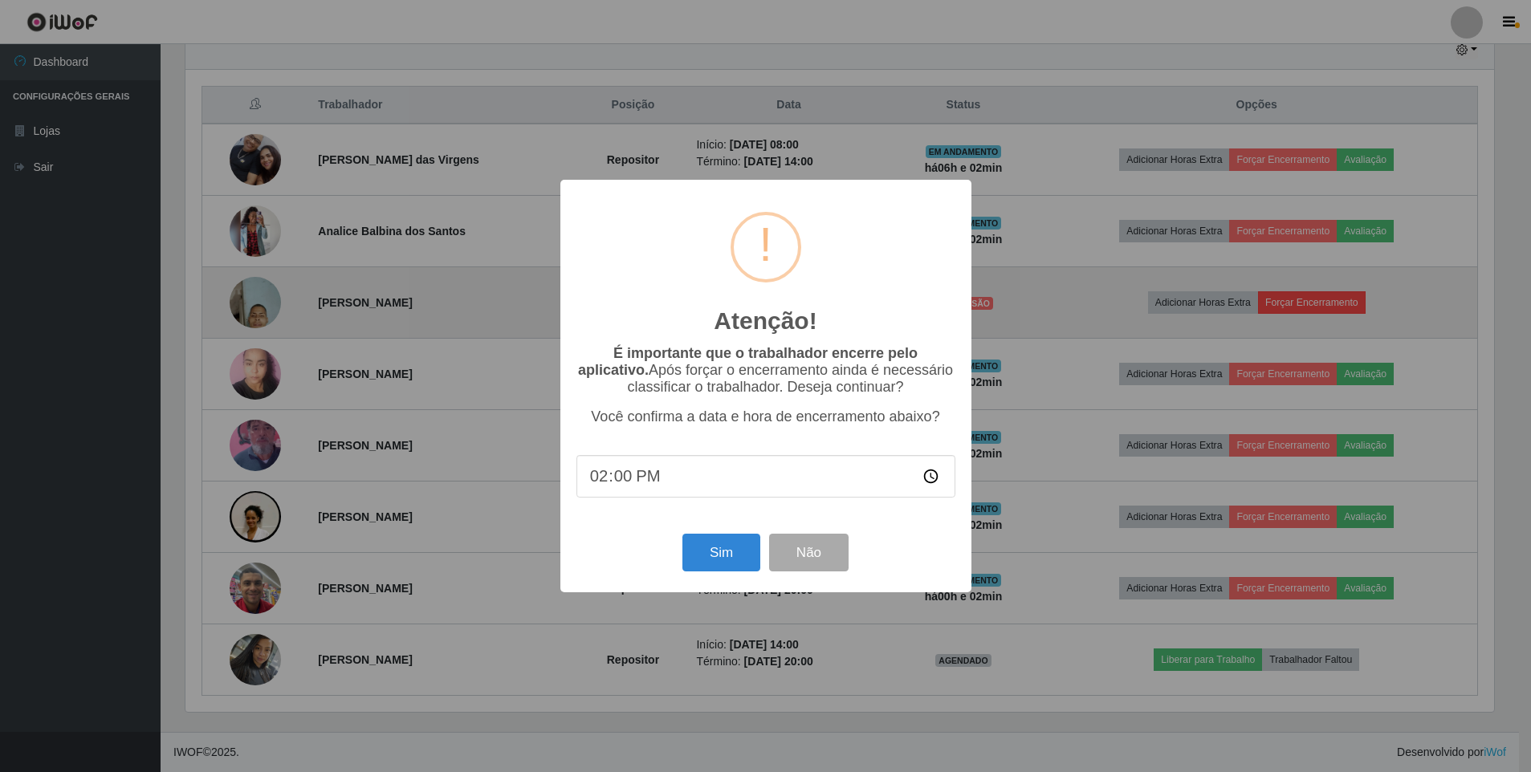
scroll to position [333, 1313]
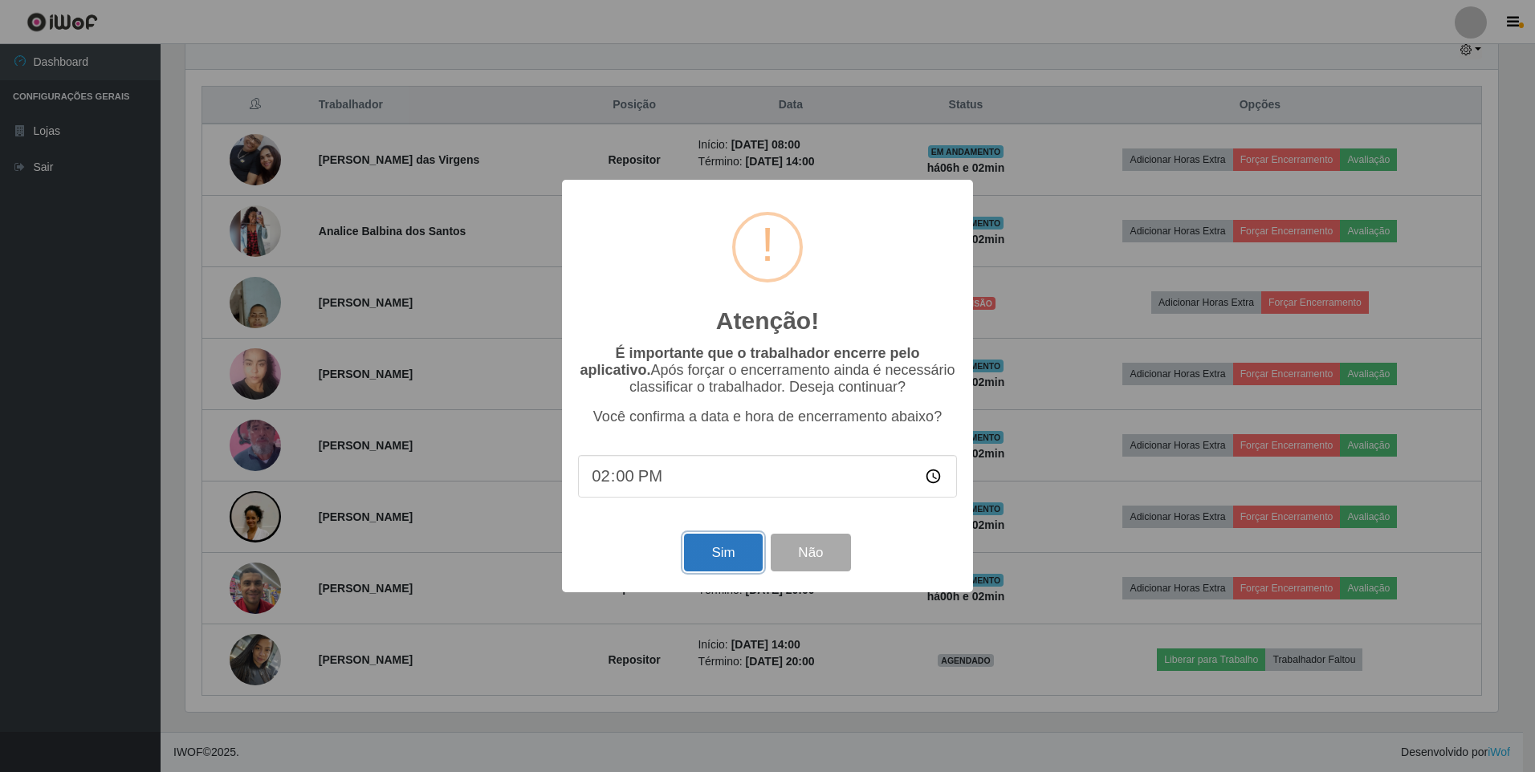
click at [714, 568] on button "Sim" at bounding box center [723, 553] width 78 height 38
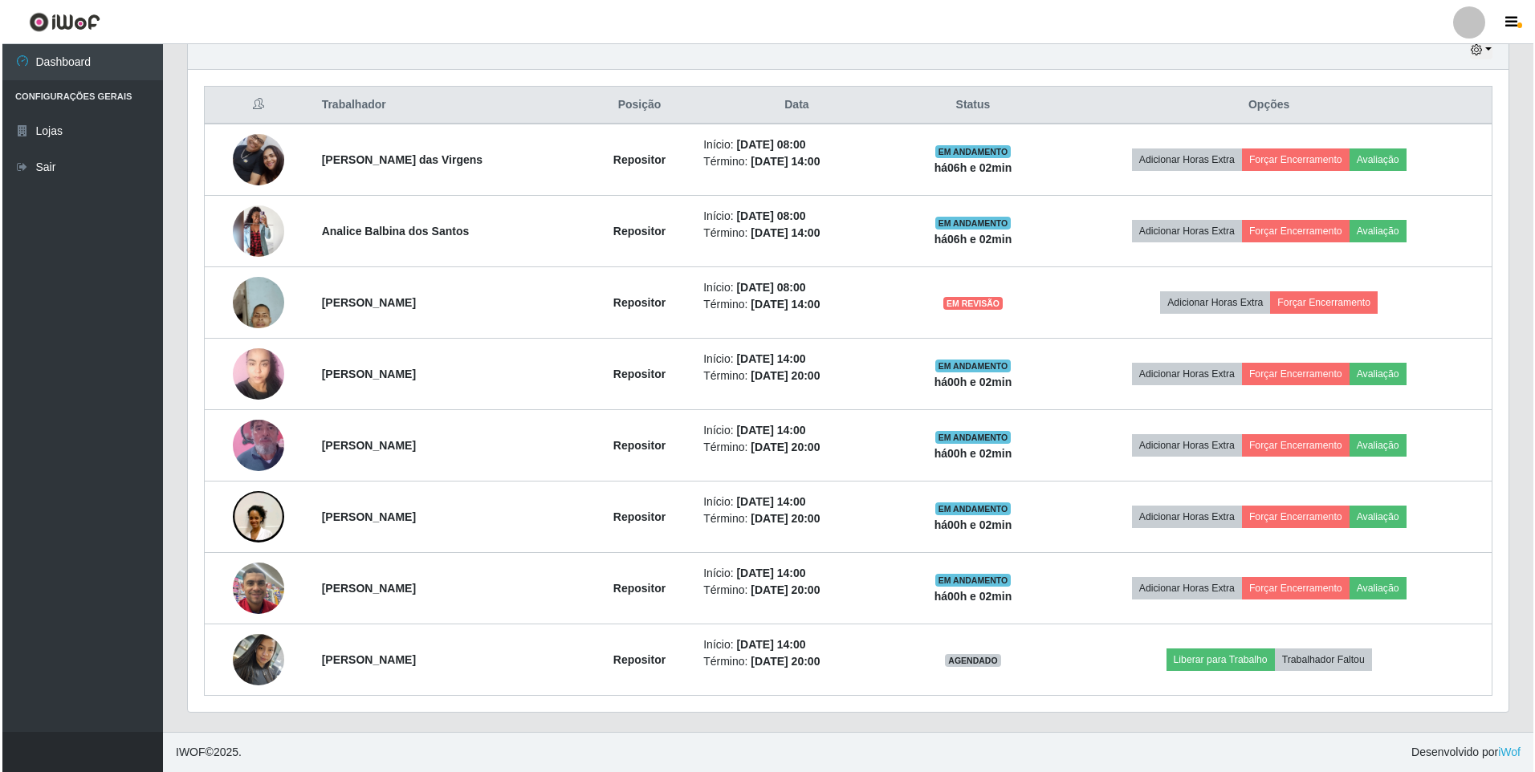
scroll to position [0, 0]
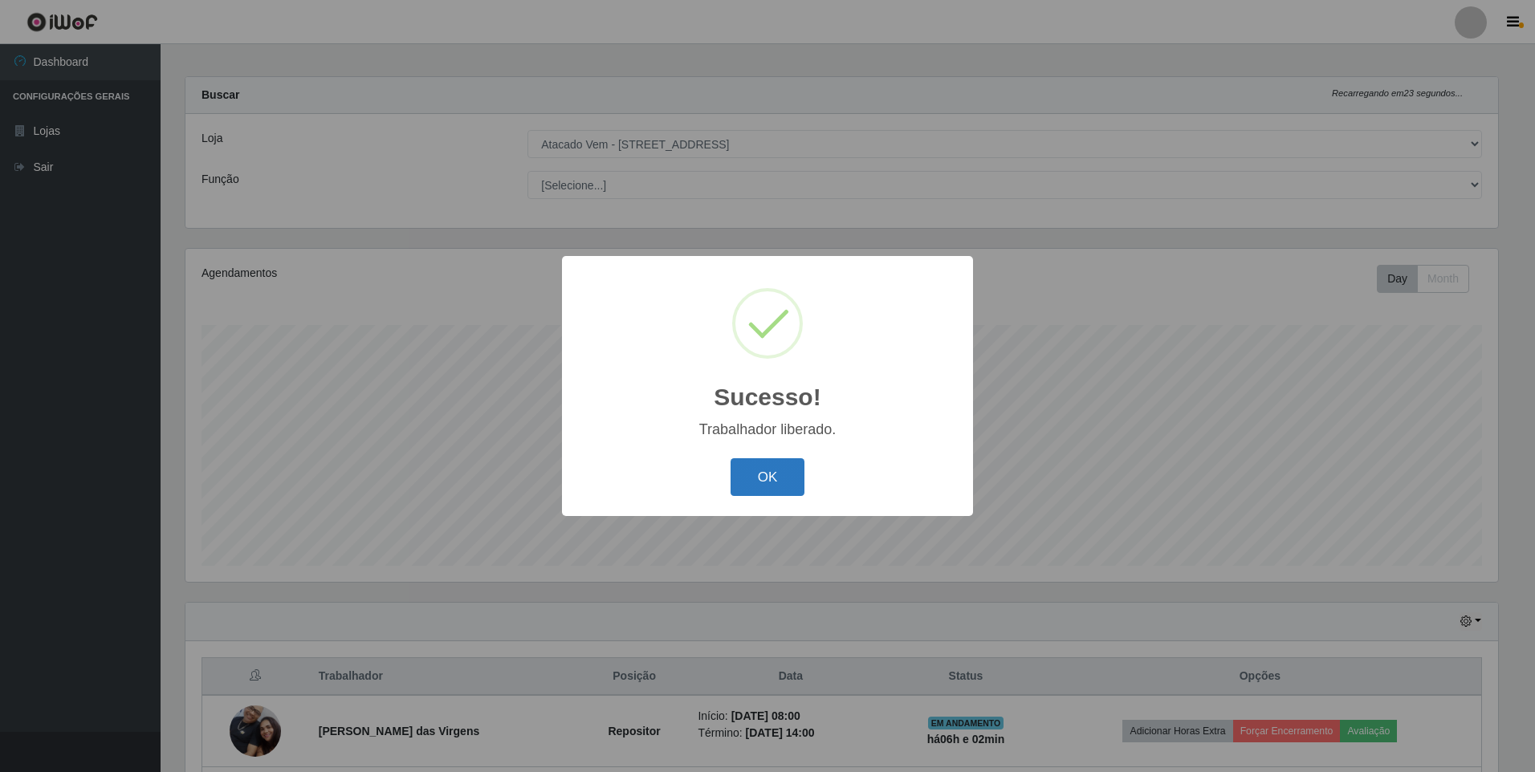
click at [752, 474] on button "OK" at bounding box center [768, 477] width 75 height 38
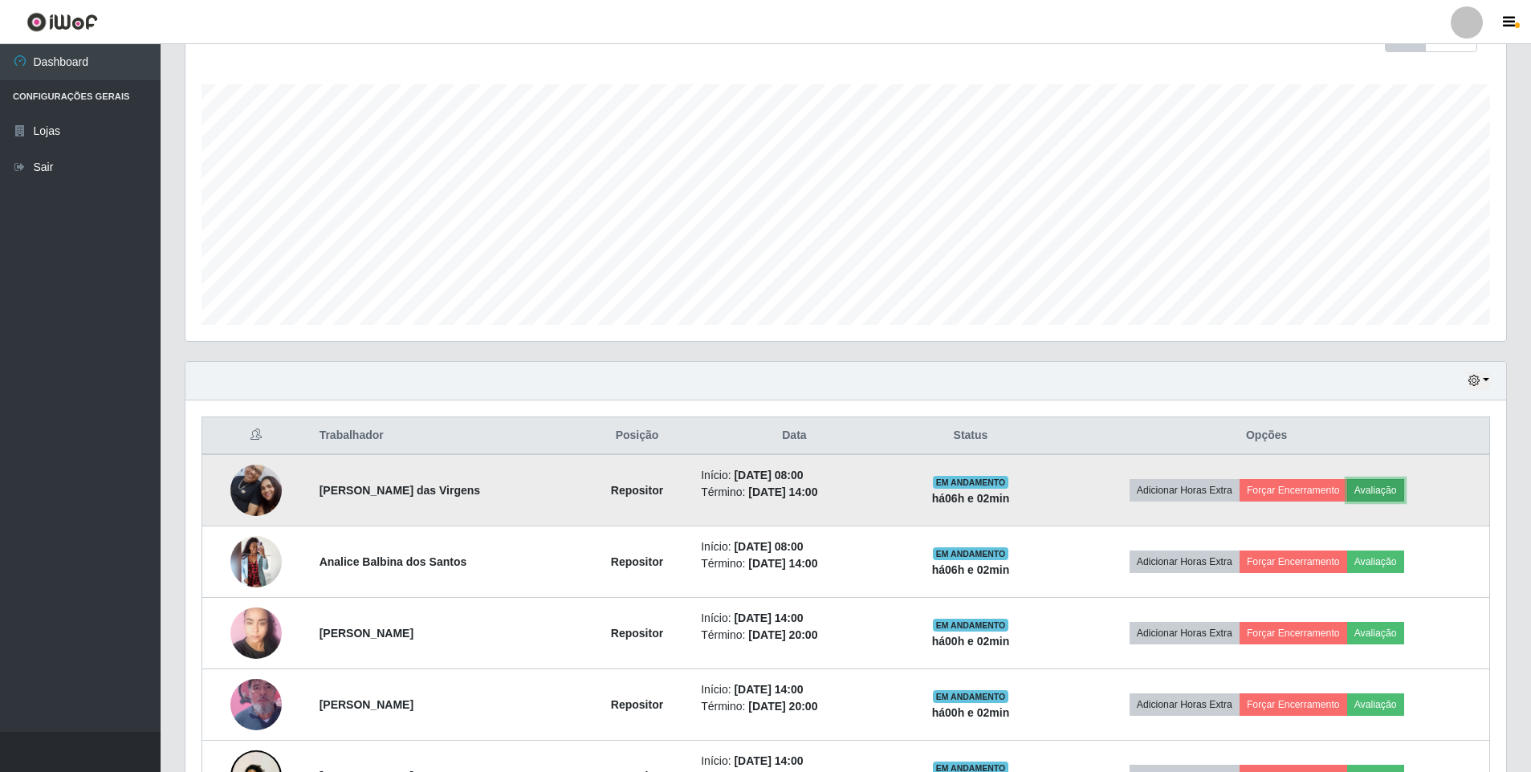
click at [1383, 482] on button "Avaliação" at bounding box center [1375, 490] width 57 height 22
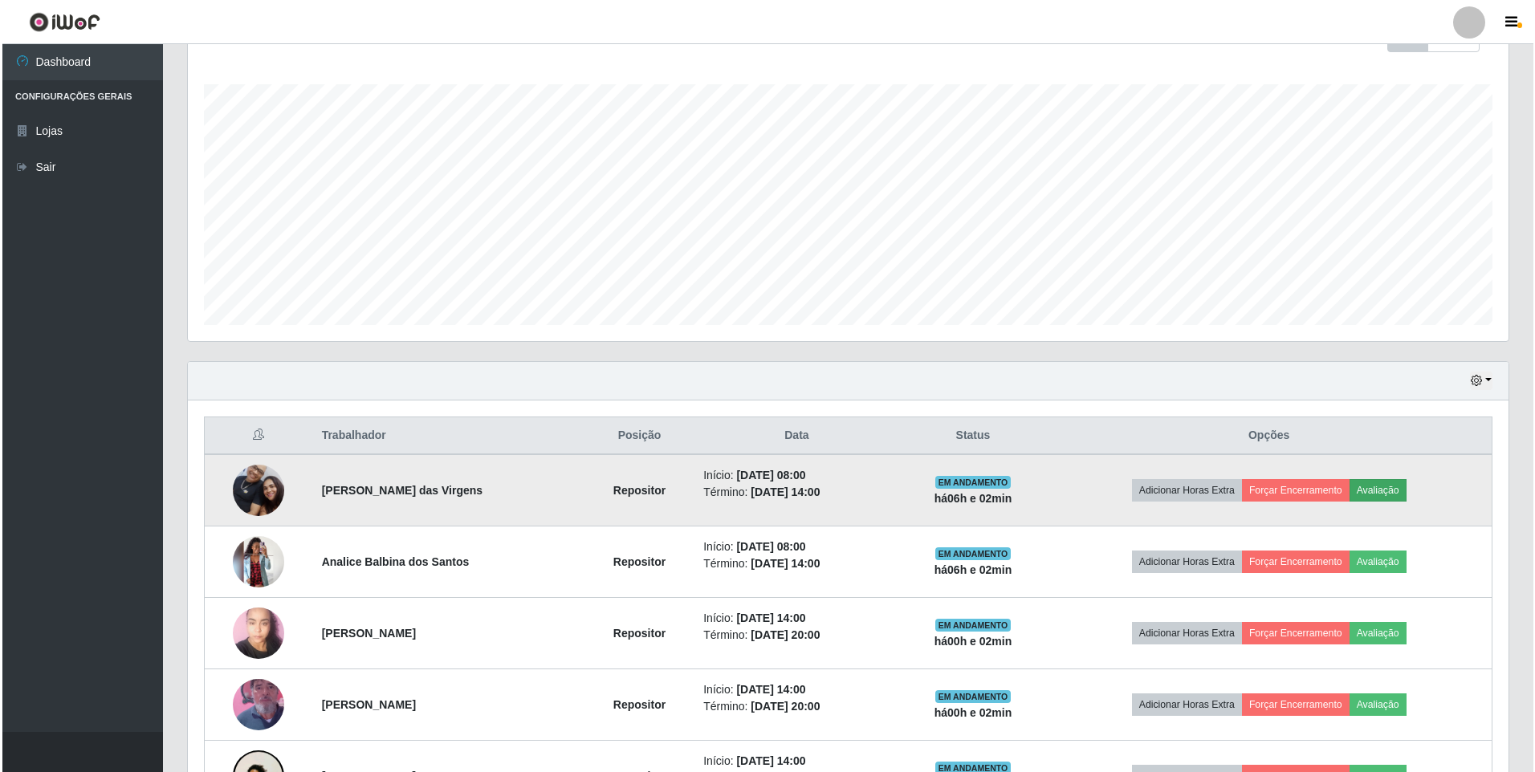
scroll to position [333, 1313]
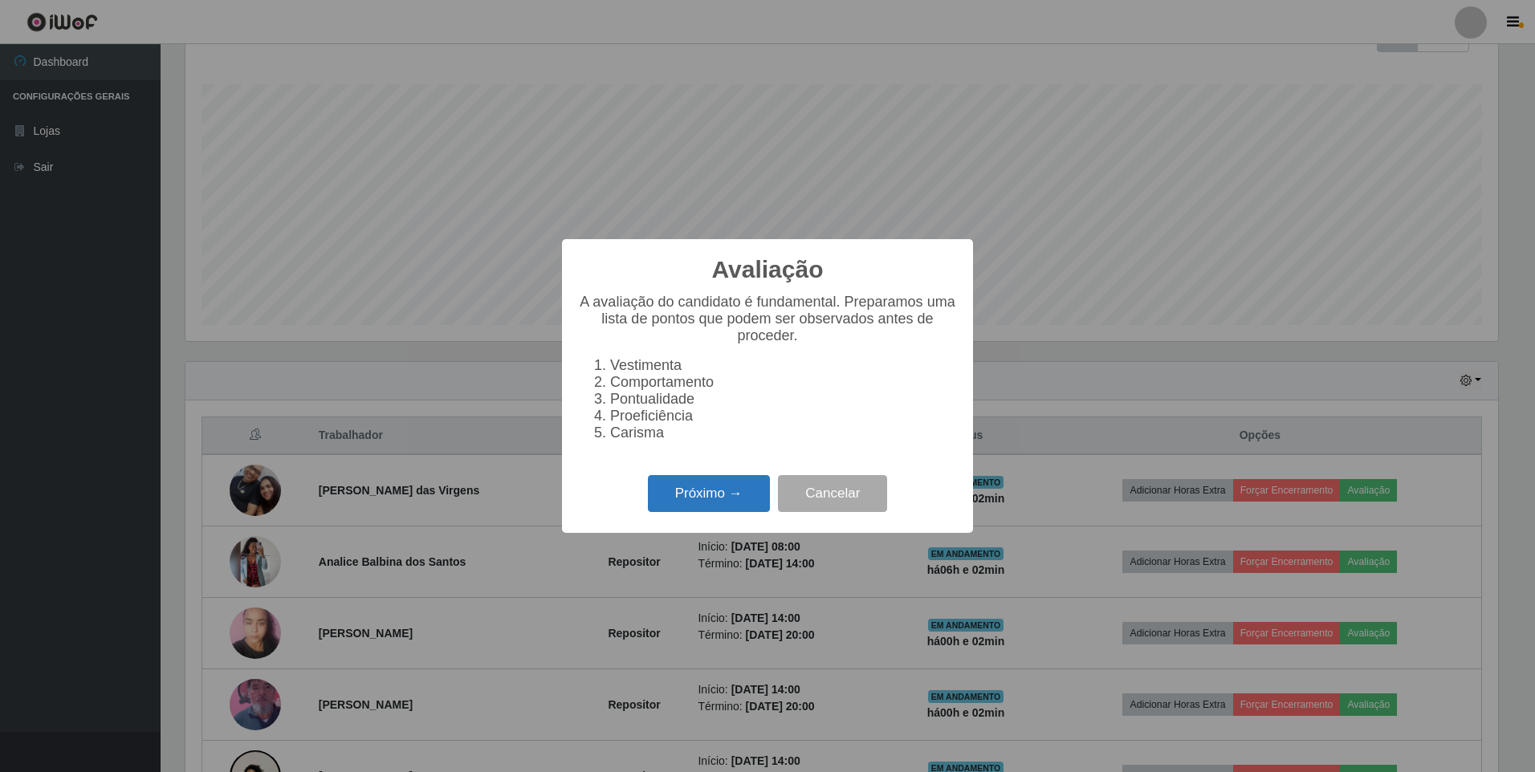
click at [720, 499] on button "Próximo →" at bounding box center [709, 494] width 122 height 38
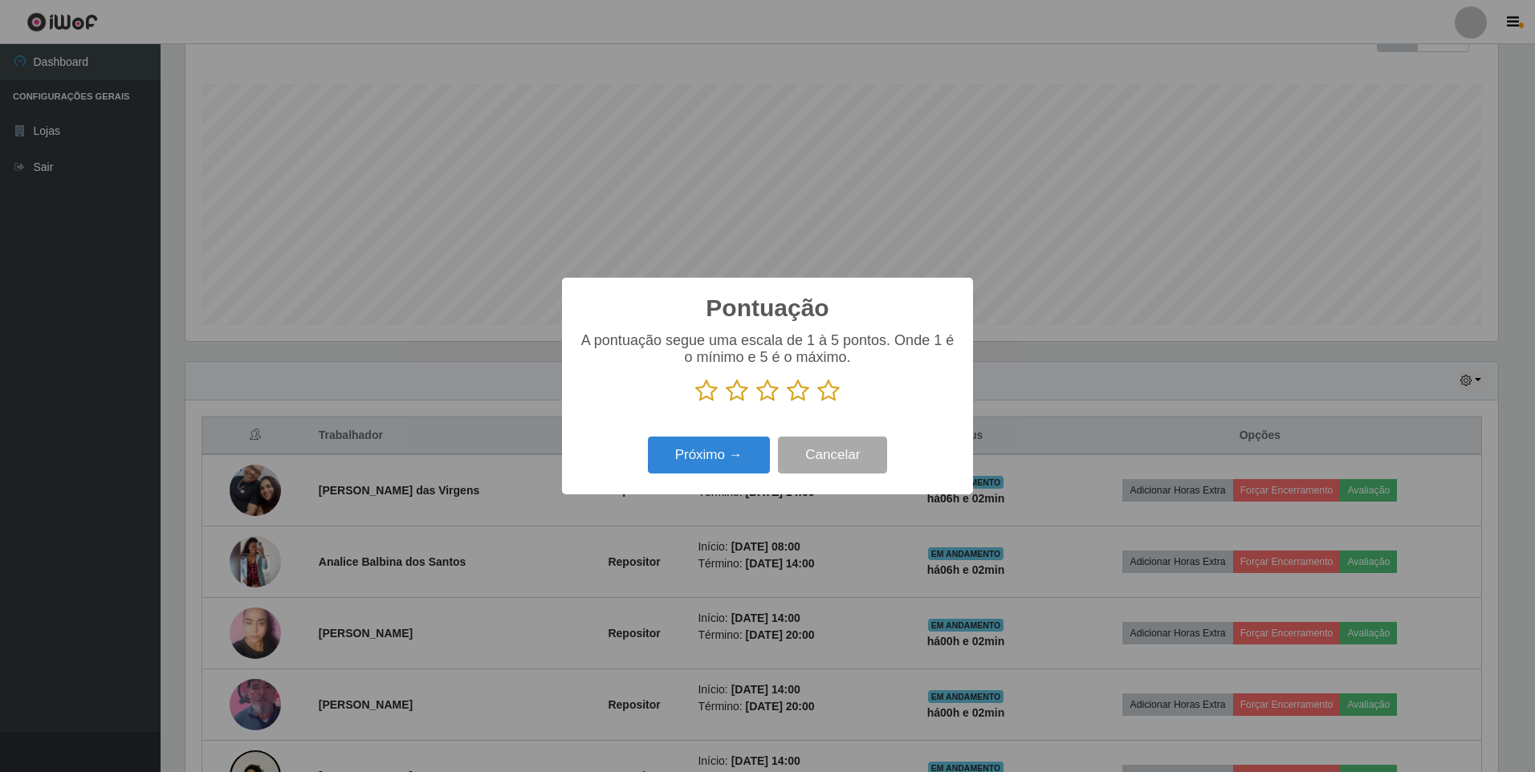
click at [826, 392] on icon at bounding box center [828, 391] width 22 height 24
click at [817, 403] on input "radio" at bounding box center [817, 403] width 0 height 0
click at [711, 457] on button "Próximo →" at bounding box center [709, 456] width 122 height 38
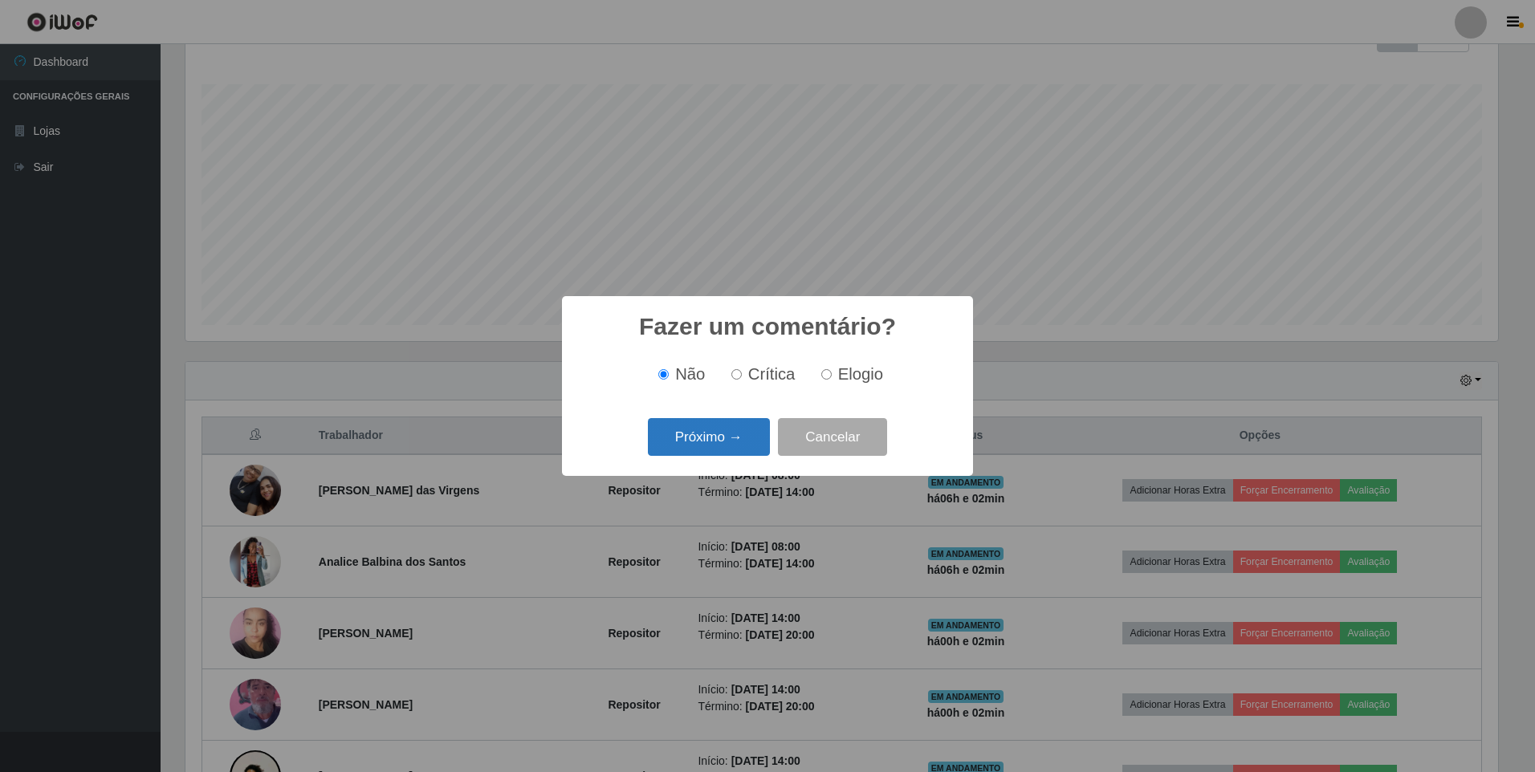
click at [683, 441] on button "Próximo →" at bounding box center [709, 437] width 122 height 38
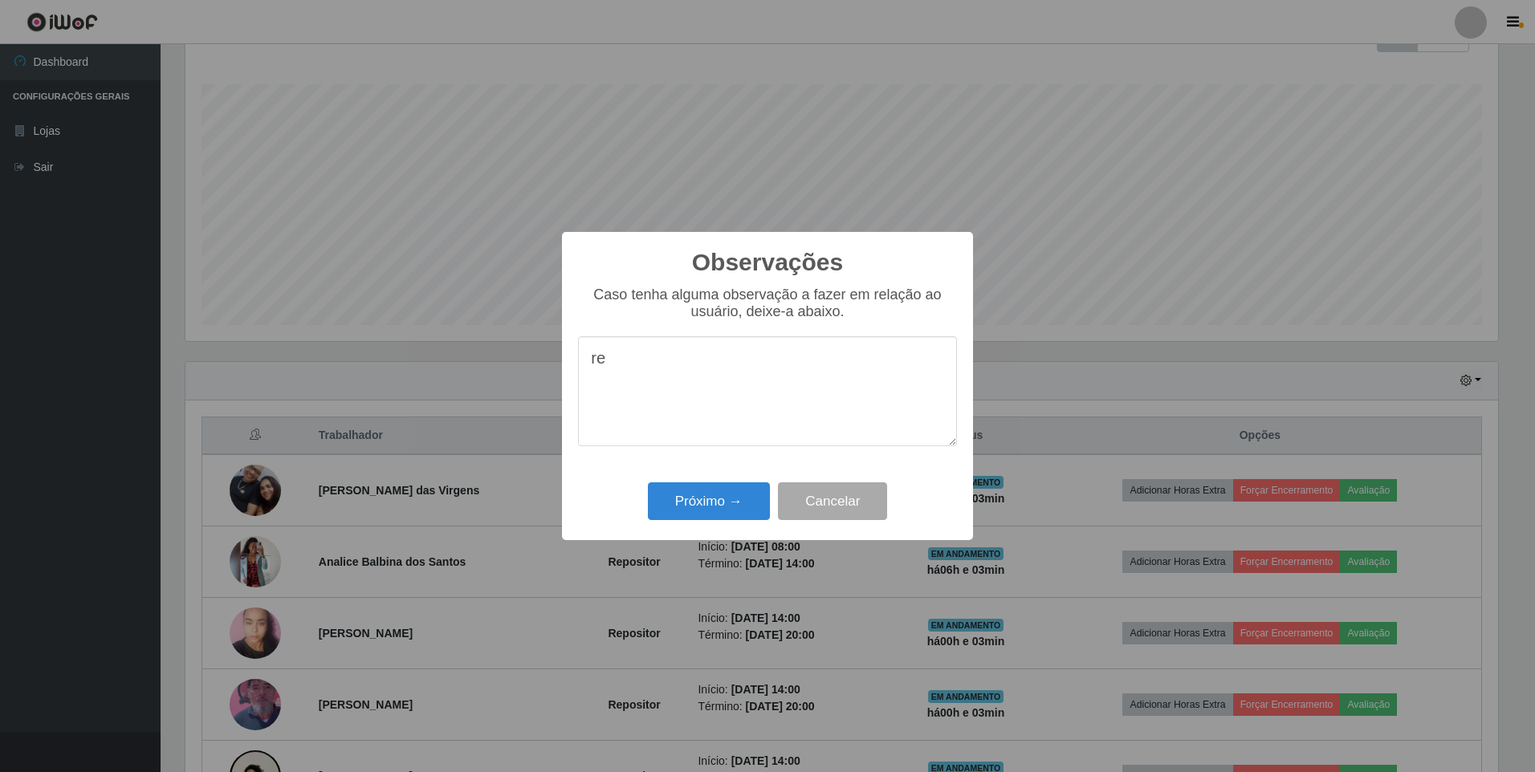
type textarea "r"
type textarea "e"
type textarea "c"
type textarea "recomendado trabalha bem"
click at [668, 493] on button "Próximo →" at bounding box center [709, 501] width 122 height 38
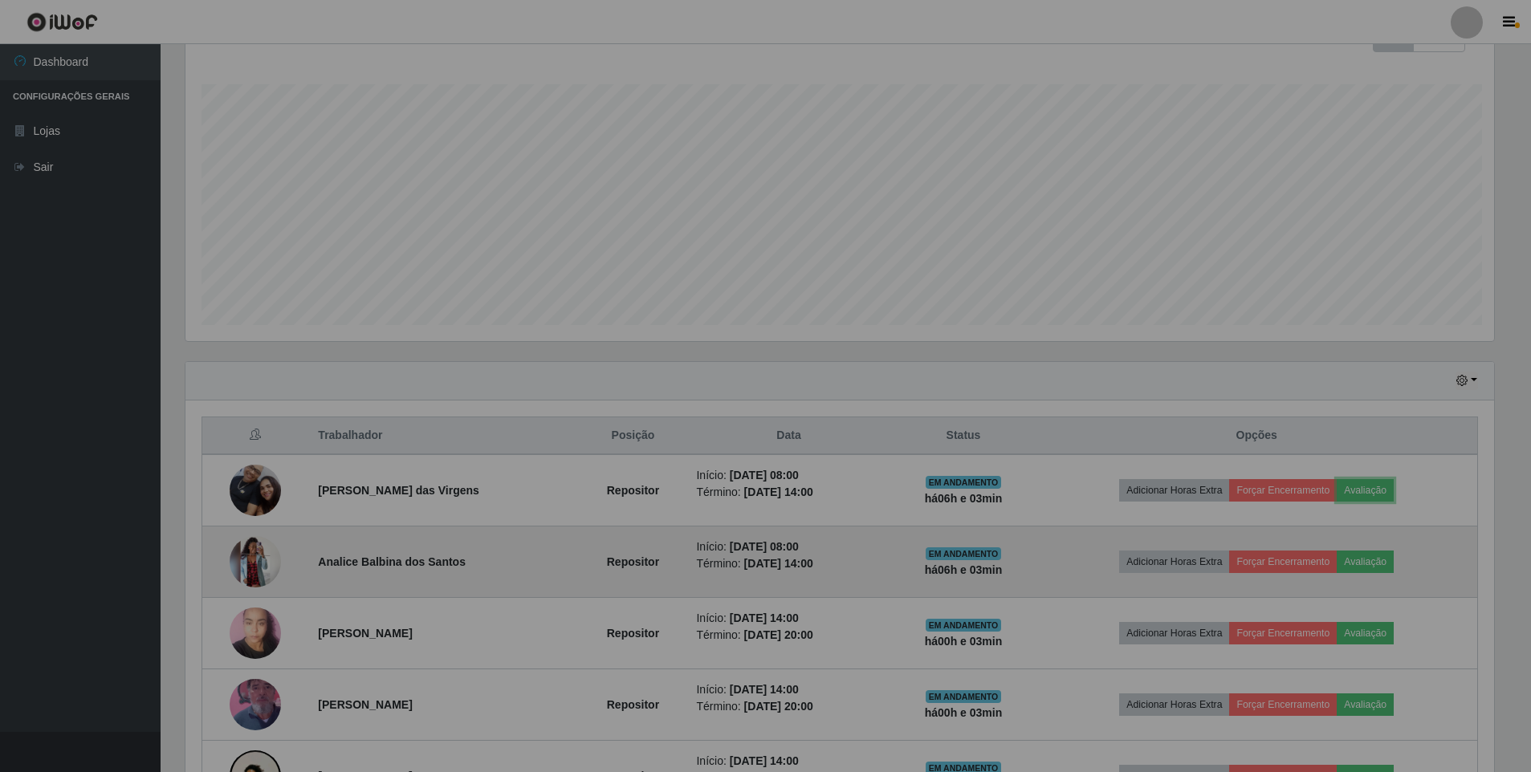
scroll to position [333, 1321]
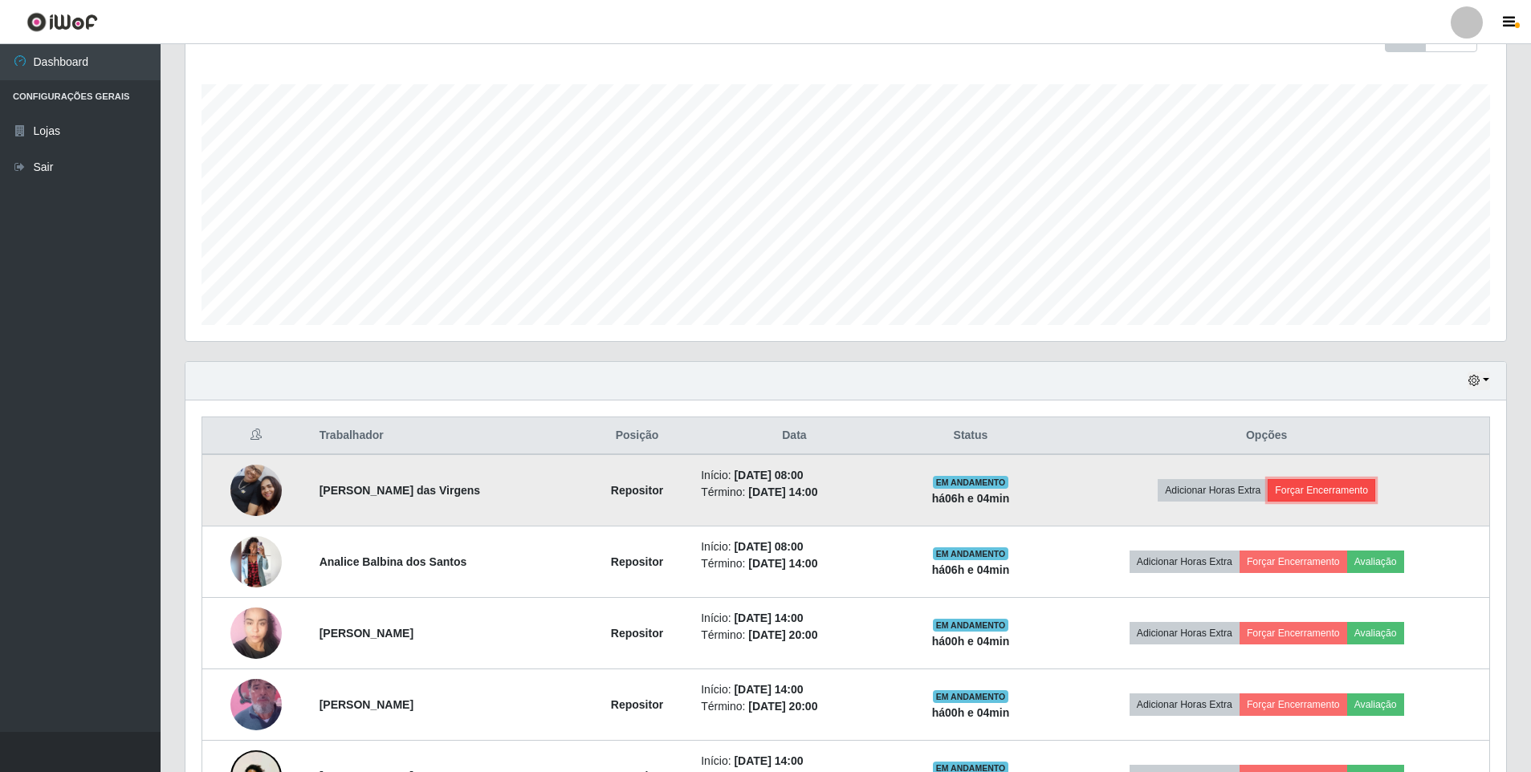
click at [1300, 490] on button "Forçar Encerramento" at bounding box center [1322, 490] width 108 height 22
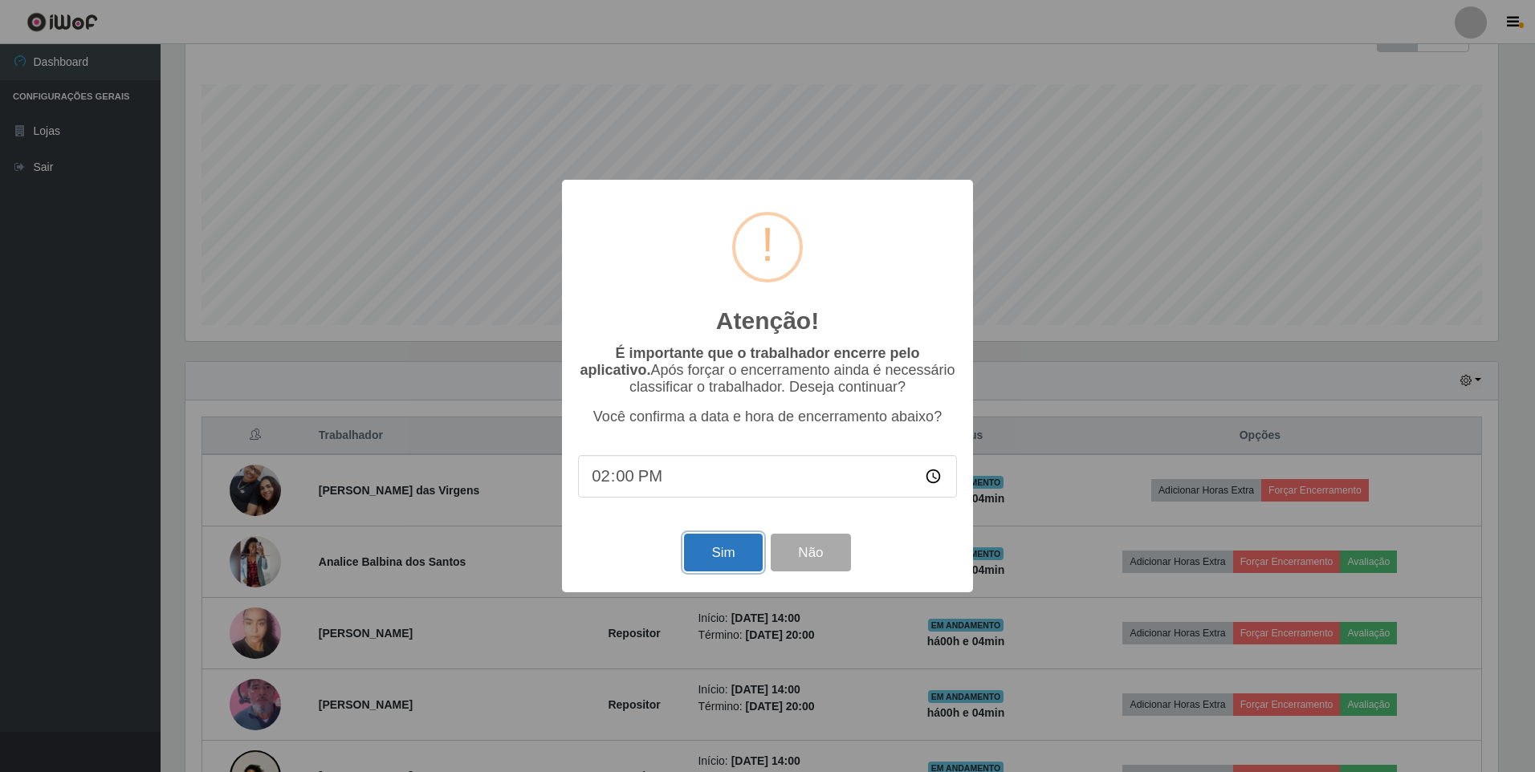
click at [723, 554] on button "Sim" at bounding box center [723, 553] width 78 height 38
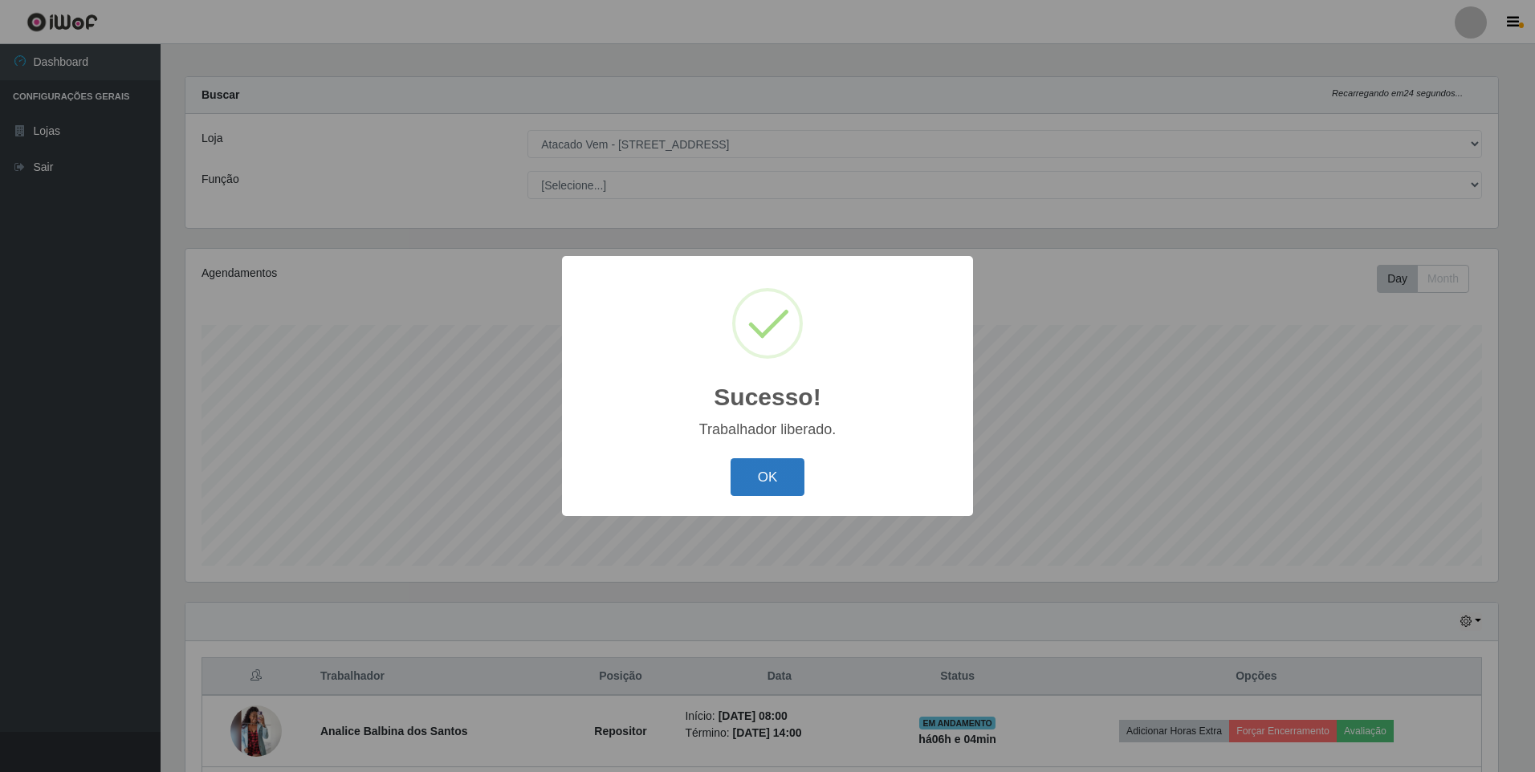
click at [775, 478] on button "OK" at bounding box center [768, 477] width 75 height 38
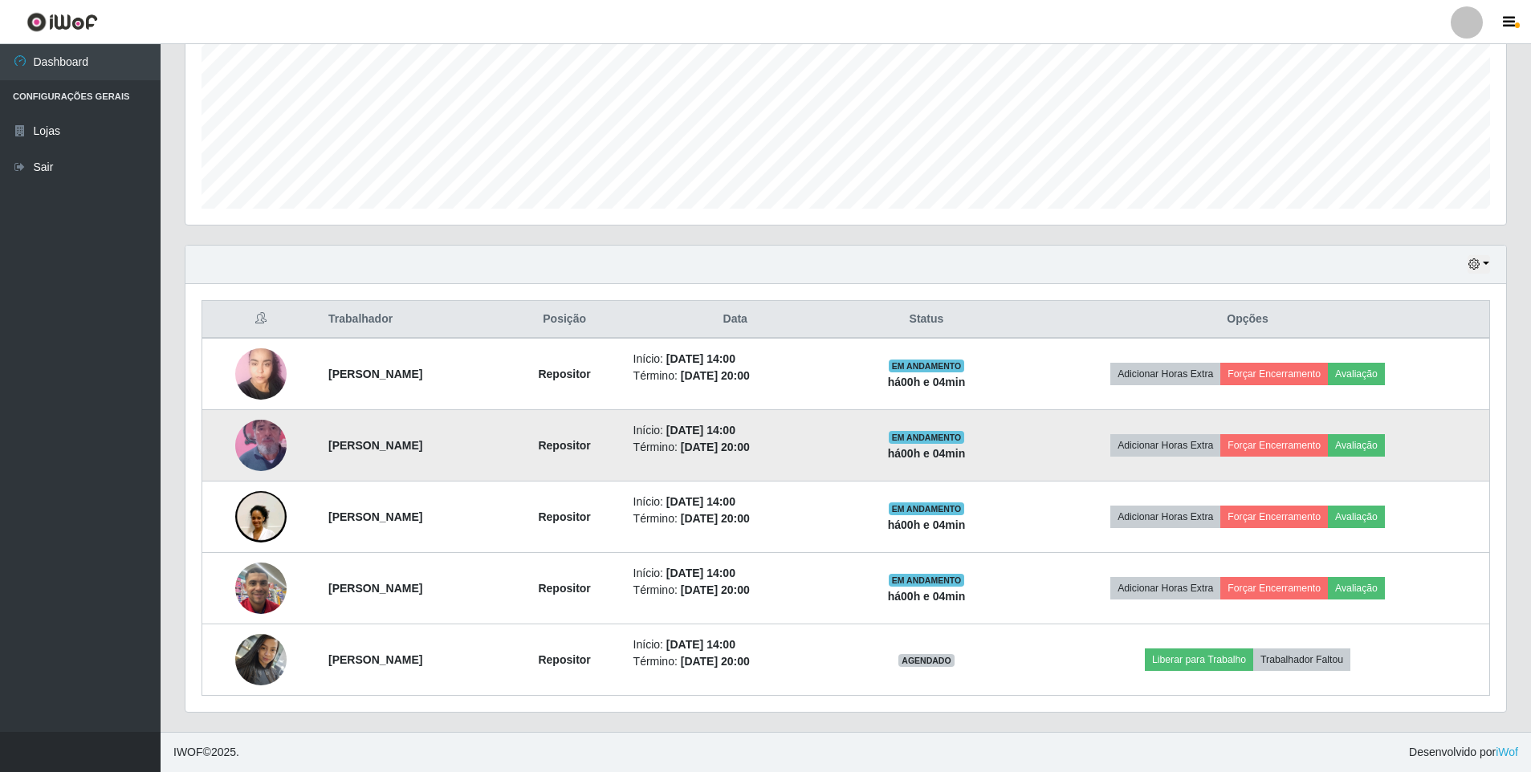
scroll to position [365, 0]
